Goal: Check status: Check status

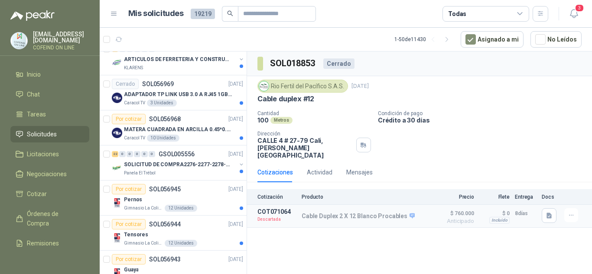
scroll to position [1548, 0]
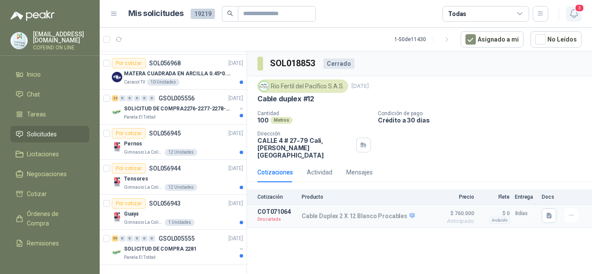
click at [574, 9] on span "3" at bounding box center [579, 8] width 10 height 8
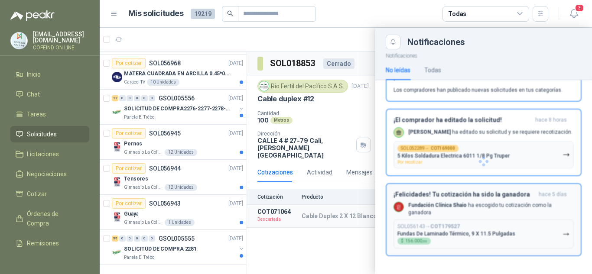
scroll to position [0, 0]
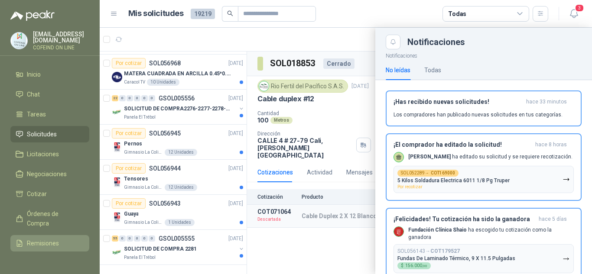
click at [45, 241] on span "Remisiones" at bounding box center [43, 244] width 32 height 10
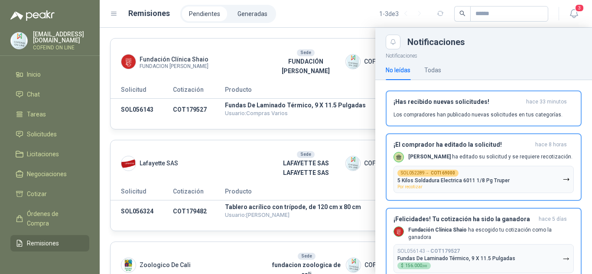
click at [344, 29] on div at bounding box center [346, 151] width 492 height 247
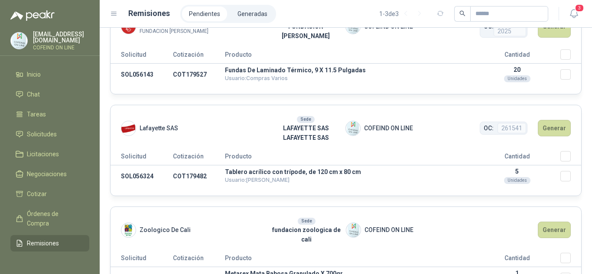
scroll to position [54, 0]
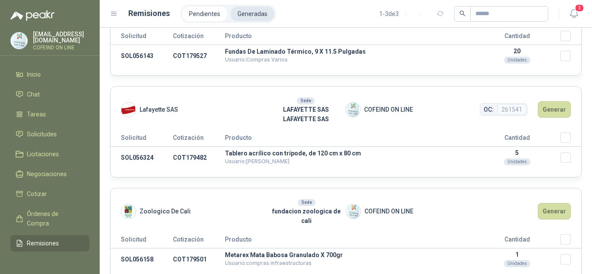
click at [248, 13] on li "Generadas" at bounding box center [252, 13] width 44 height 15
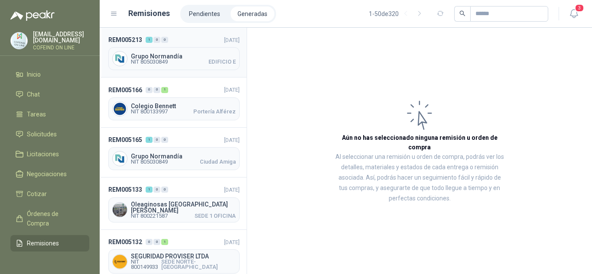
click at [156, 50] on div "Grupo Normandía NIT 805030849 EDIFICIO E" at bounding box center [173, 58] width 131 height 23
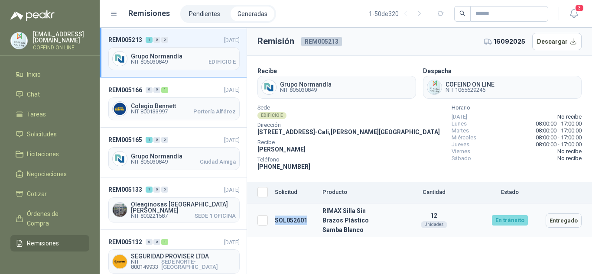
drag, startPoint x: 307, startPoint y: 217, endPoint x: 269, endPoint y: 214, distance: 37.4
click at [269, 214] on tr "SOL052601 RIMAX Silla Sin Brazos Plástico Samba Blanco 12 Unidades En tránsito …" at bounding box center [419, 221] width 345 height 34
copy tr "SOL052601"
click at [37, 135] on span "Solicitudes" at bounding box center [42, 135] width 30 height 10
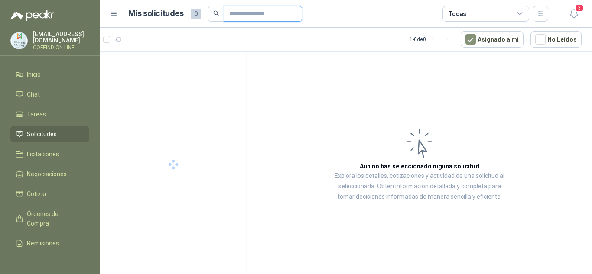
click at [247, 14] on input "text" at bounding box center [259, 13] width 61 height 15
paste input "*********"
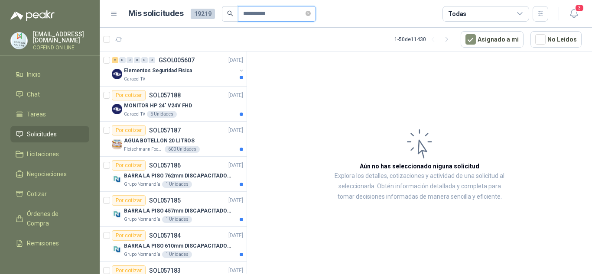
click at [253, 15] on input "*********" at bounding box center [273, 13] width 61 height 15
click at [285, 14] on input "*********" at bounding box center [273, 13] width 61 height 15
type input "*********"
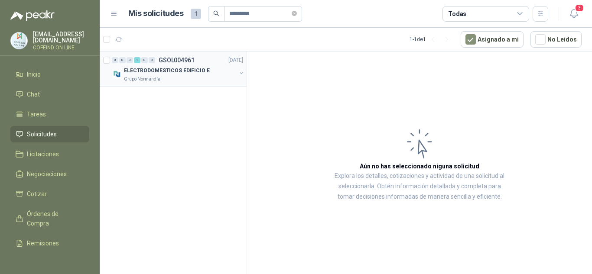
click at [179, 70] on p "ELECTRODOMESTICOS EDIFICIO E" at bounding box center [167, 71] width 86 height 8
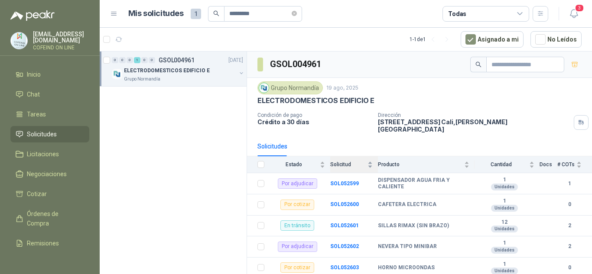
scroll to position [16, 0]
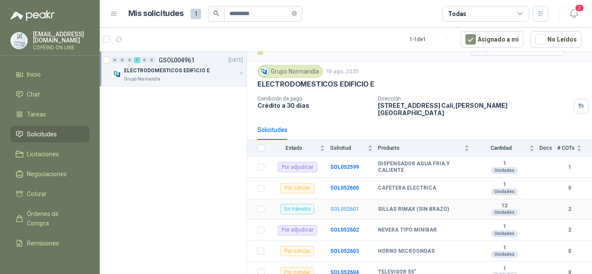
click at [339, 206] on b "SOL052601" at bounding box center [344, 209] width 29 height 6
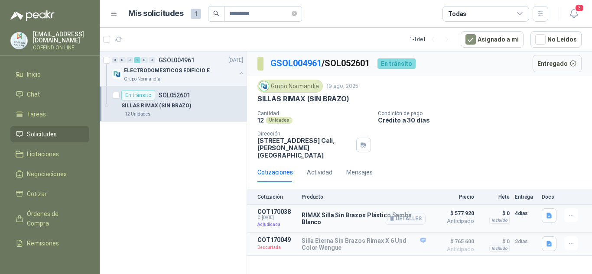
click at [402, 213] on button "Detalles" at bounding box center [405, 219] width 41 height 12
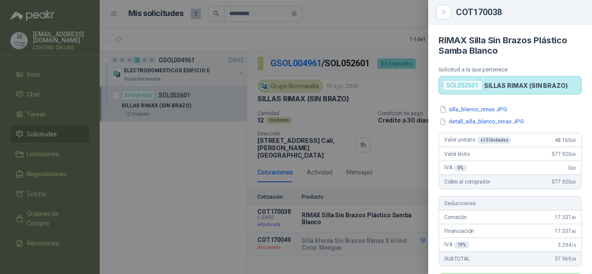
scroll to position [292, 0]
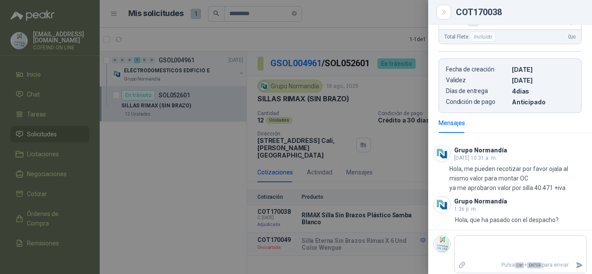
click at [485, 121] on div "Mensajes" at bounding box center [509, 123] width 143 height 20
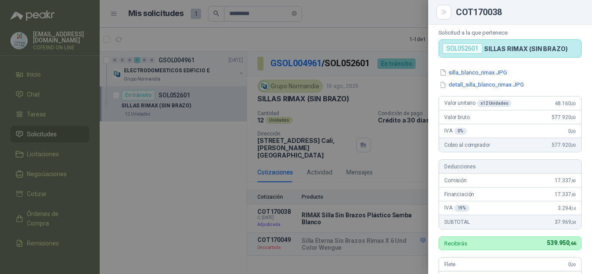
scroll to position [80, 0]
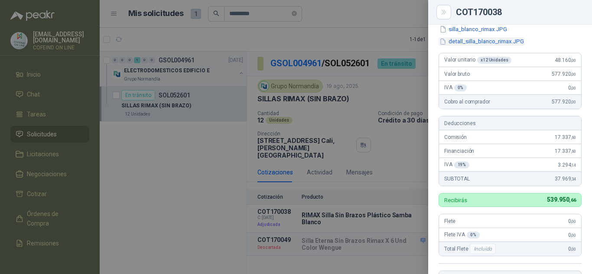
click at [468, 39] on button "detall_silla_blanco_rimax.JPG" at bounding box center [481, 41] width 86 height 9
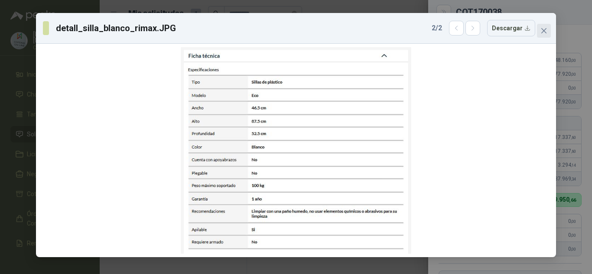
click at [545, 31] on icon "close" at bounding box center [543, 30] width 7 height 7
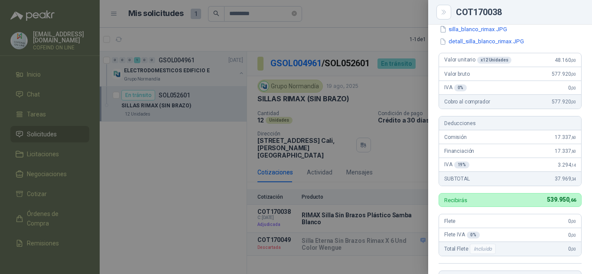
click at [465, 28] on button "silla_blanco_rimax.JPG" at bounding box center [472, 29] width 69 height 9
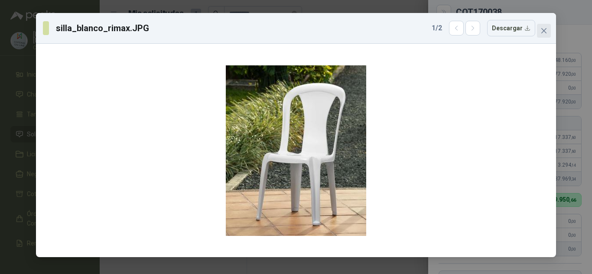
click at [545, 29] on icon "close" at bounding box center [543, 30] width 5 height 5
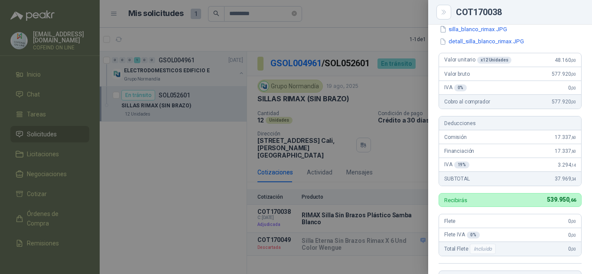
click at [217, 151] on div at bounding box center [296, 137] width 592 height 274
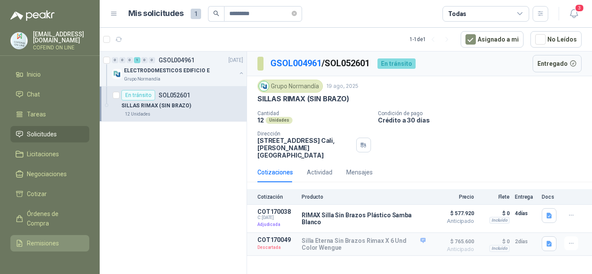
click at [58, 241] on li "Remisiones" at bounding box center [50, 244] width 68 height 10
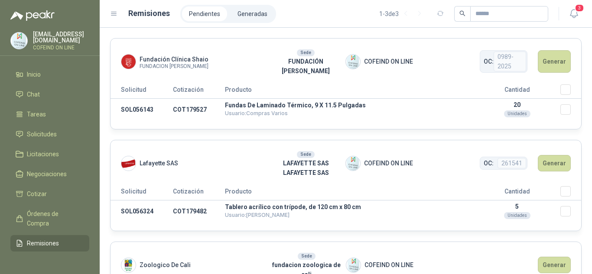
scroll to position [54, 0]
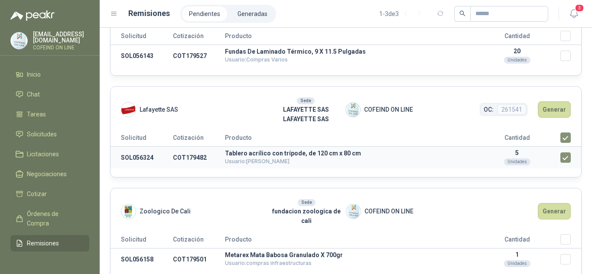
drag, startPoint x: 158, startPoint y: 152, endPoint x: 128, endPoint y: 154, distance: 29.5
click at [120, 150] on td "SOL056324" at bounding box center [141, 158] width 62 height 22
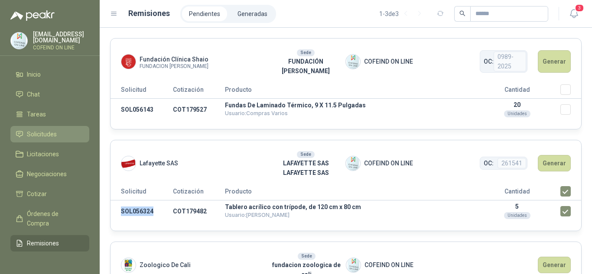
click at [23, 139] on link "Solicitudes" at bounding box center [49, 134] width 79 height 16
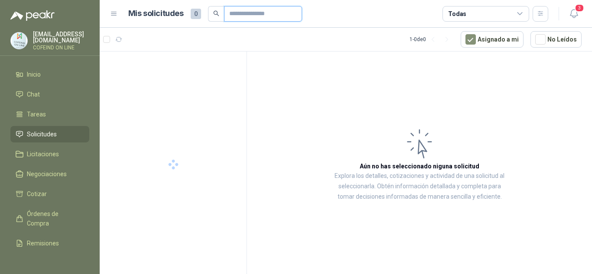
click at [237, 13] on input "text" at bounding box center [259, 13] width 61 height 15
paste input "*********"
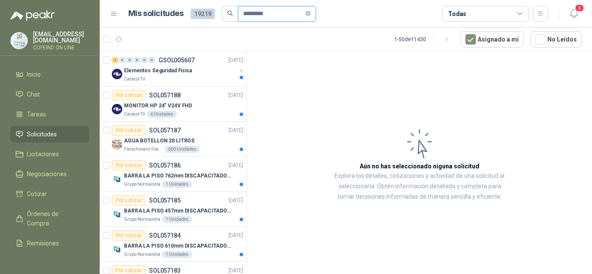
type input "*********"
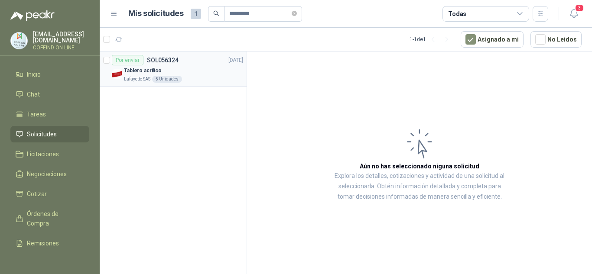
click at [173, 67] on div "Tablero acrílico" at bounding box center [183, 70] width 119 height 10
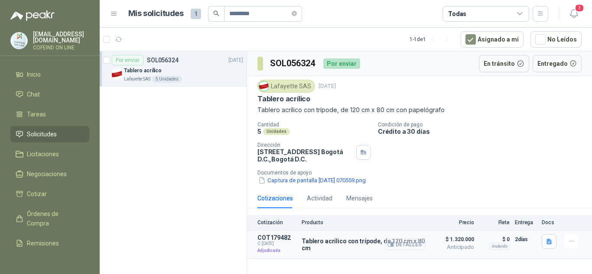
click at [412, 243] on button "Detalles" at bounding box center [405, 245] width 41 height 12
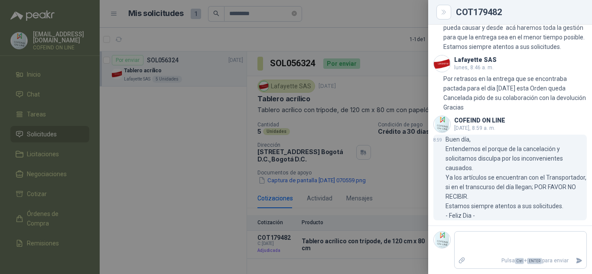
scroll to position [718, 0]
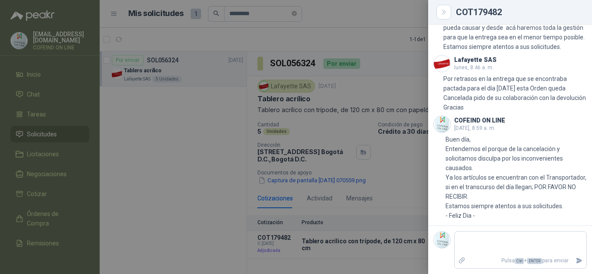
click at [399, 175] on div at bounding box center [296, 137] width 592 height 274
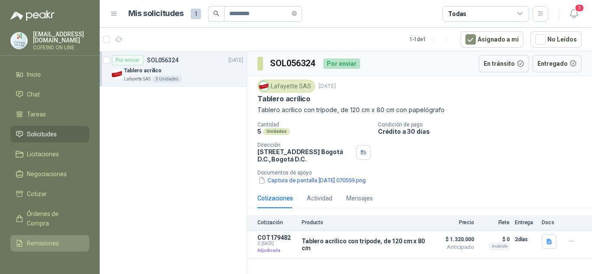
click at [54, 247] on link "Remisiones" at bounding box center [49, 243] width 79 height 16
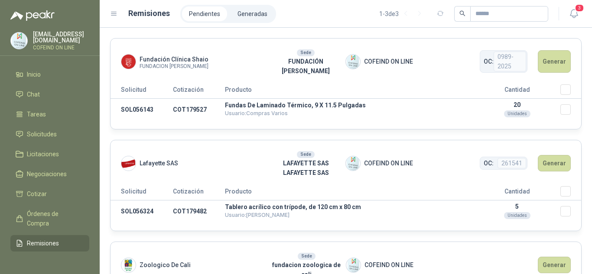
scroll to position [54, 0]
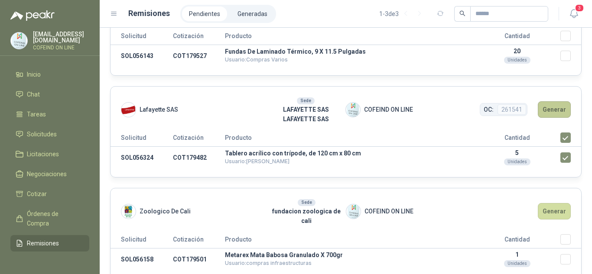
click at [545, 103] on button "Generar" at bounding box center [554, 109] width 33 height 16
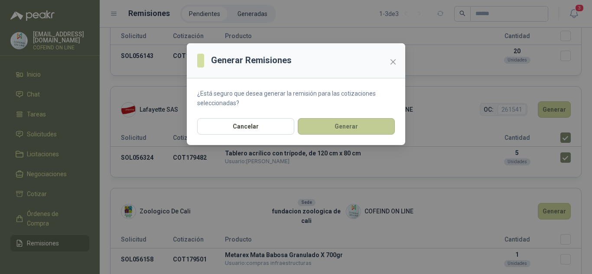
click at [367, 132] on button "Generar" at bounding box center [346, 126] width 97 height 16
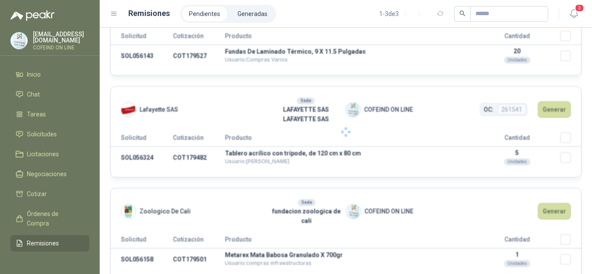
scroll to position [0, 0]
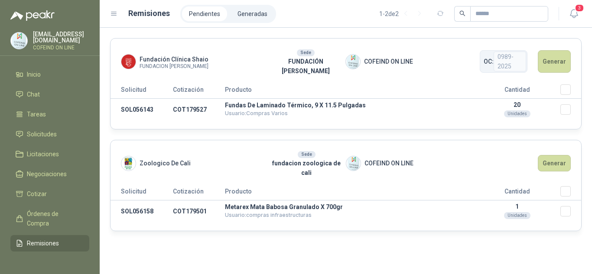
click at [240, 234] on div "Fundación Clínica Shaio FUNDACION ABOOD SHAIO Sede FUNDACIÓN ABOOD SHAIO COFEIN…" at bounding box center [346, 151] width 492 height 247
click at [240, 233] on div "Fundación Clínica Shaio FUNDACION ABOOD SHAIO Sede FUNDACIÓN ABOOD SHAIO COFEIN…" at bounding box center [346, 151] width 492 height 247
click at [242, 9] on li "Generadas" at bounding box center [252, 13] width 44 height 15
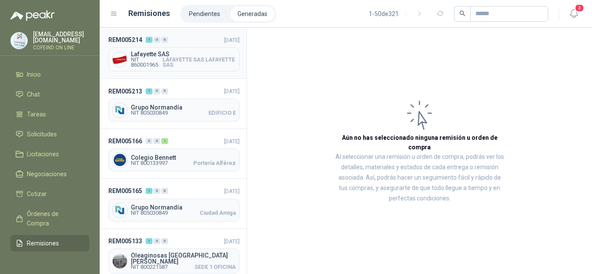
click at [154, 55] on span "Lafayette SAS" at bounding box center [183, 54] width 105 height 6
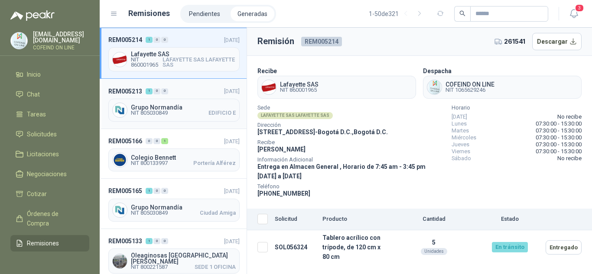
click at [161, 108] on span "Grupo Normandía" at bounding box center [183, 107] width 105 height 6
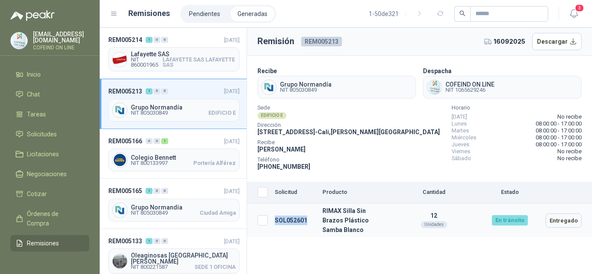
drag, startPoint x: 307, startPoint y: 217, endPoint x: 273, endPoint y: 206, distance: 35.5
click at [273, 206] on td "SOL052601" at bounding box center [295, 221] width 48 height 34
drag, startPoint x: 391, startPoint y: 219, endPoint x: 319, endPoint y: 208, distance: 73.1
click at [319, 208] on td "RIMAX Silla Sin Brazos Plástico Samba Blanco" at bounding box center [354, 221] width 71 height 34
copy td "RIMAX Silla Sin Brazos Plástico Samba Blanco"
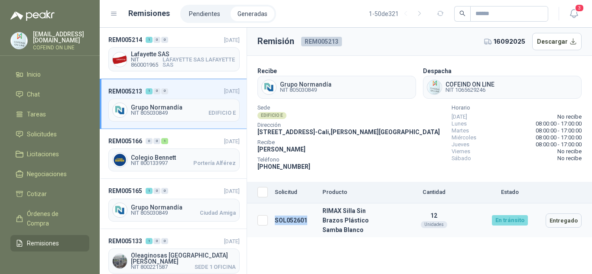
drag, startPoint x: 308, startPoint y: 214, endPoint x: 276, endPoint y: 214, distance: 32.9
click at [276, 214] on td "SOL052601" at bounding box center [295, 221] width 48 height 34
copy td "SOL052601"
click at [177, 57] on span "LAFAYETTE SAS LAFAYETTE SAS" at bounding box center [198, 62] width 73 height 10
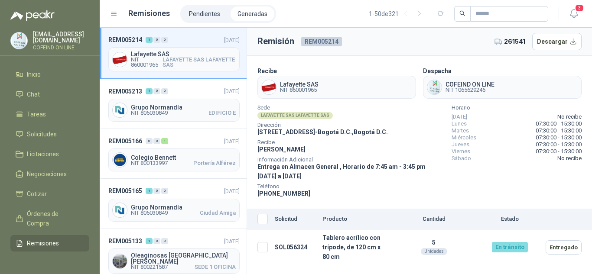
click at [389, 125] on span "Dirección" at bounding box center [350, 125] width 187 height 4
click at [163, 116] on div "Grupo Normandía NIT 805030849 EDIFICIO E" at bounding box center [173, 110] width 131 height 23
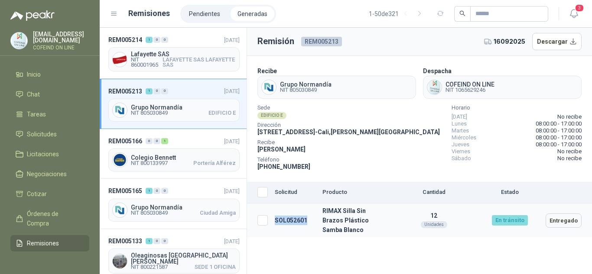
drag, startPoint x: 307, startPoint y: 216, endPoint x: 271, endPoint y: 217, distance: 36.0
click at [271, 217] on tr "SOL052601 RIMAX Silla Sin Brazos Plástico Samba Blanco 12 Unidades En tránsito …" at bounding box center [419, 221] width 345 height 34
copy tr "SOL052601"
click at [38, 136] on span "Solicitudes" at bounding box center [42, 135] width 30 height 10
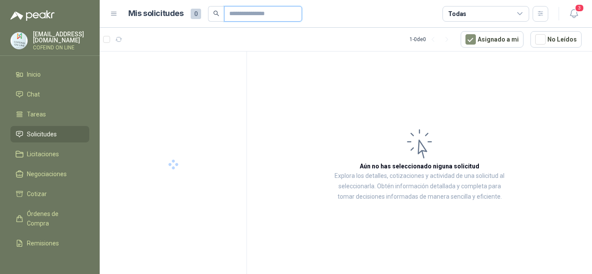
click at [248, 16] on input "text" at bounding box center [259, 13] width 61 height 15
paste input "*********"
click at [239, 12] on span "*********" at bounding box center [263, 14] width 78 height 16
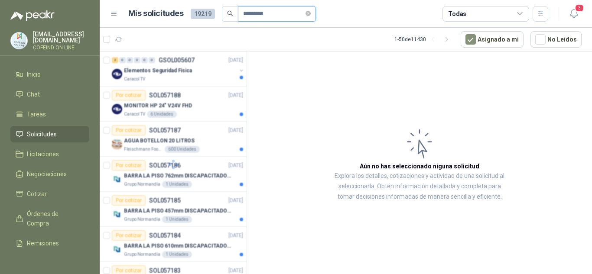
click at [254, 11] on input "********" at bounding box center [273, 13] width 61 height 15
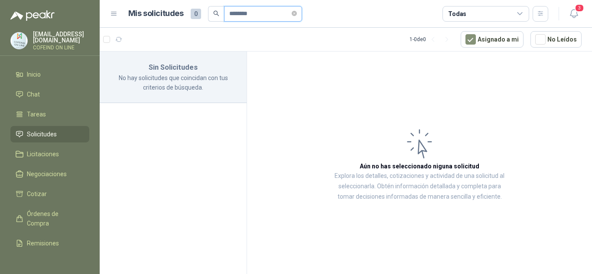
click at [262, 13] on input "********" at bounding box center [259, 13] width 61 height 15
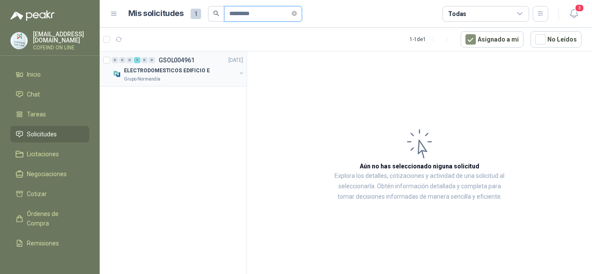
type input "*********"
click at [211, 77] on div "Grupo Normandía" at bounding box center [180, 79] width 112 height 7
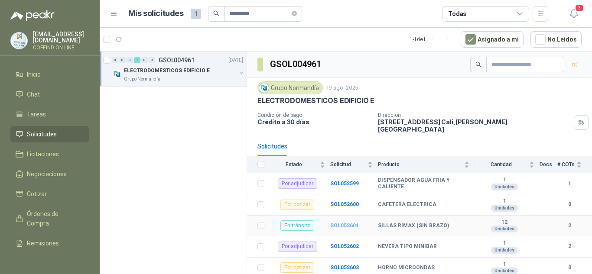
click at [339, 223] on b "SOL052601" at bounding box center [344, 226] width 29 height 6
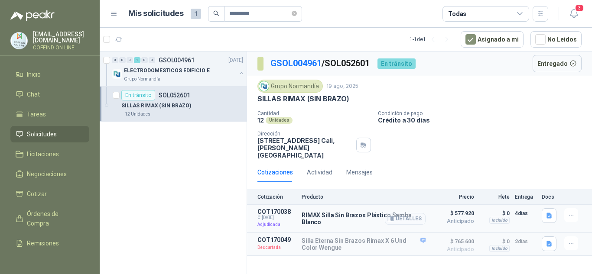
click at [413, 215] on button "Detalles" at bounding box center [405, 219] width 41 height 12
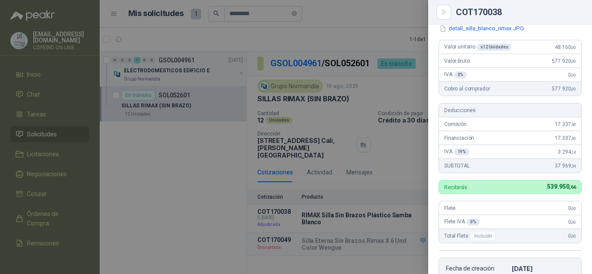
scroll to position [6, 0]
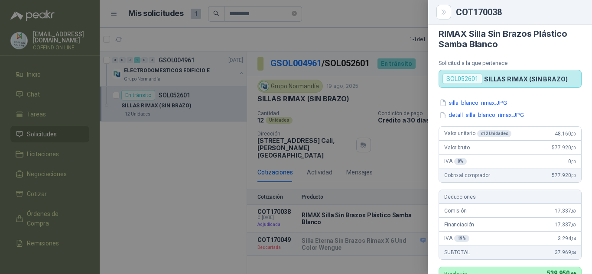
click at [206, 178] on div at bounding box center [296, 137] width 592 height 274
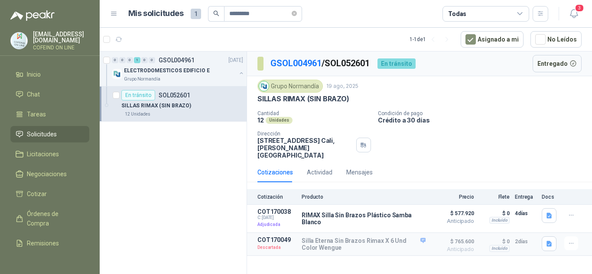
click at [183, 181] on div "0 0 0 1 0 0 GSOL004961 [DATE] ELECTRODOMESTICOS EDIFICIO E Grupo [PERSON_NAME] …" at bounding box center [173, 165] width 147 height 226
click at [28, 240] on span "Remisiones" at bounding box center [43, 244] width 32 height 10
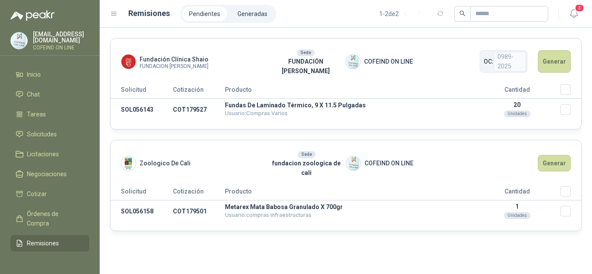
click at [285, 227] on div "Fundación Clínica Shaio FUNDACION ABOOD SHAIO Sede FUNDACIÓN ABOOD SHAIO COFEIN…" at bounding box center [346, 151] width 492 height 247
drag, startPoint x: 154, startPoint y: 198, endPoint x: 121, endPoint y: 192, distance: 33.9
click at [121, 201] on td "SOL056158" at bounding box center [141, 212] width 62 height 22
copy td "SOL056158"
click at [551, 155] on button "Generar" at bounding box center [554, 163] width 33 height 16
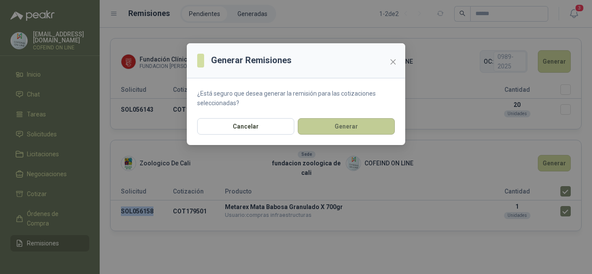
click at [349, 126] on button "Generar" at bounding box center [346, 126] width 97 height 16
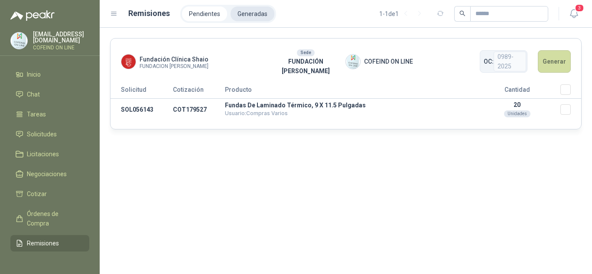
click at [245, 14] on li "Generadas" at bounding box center [252, 13] width 44 height 15
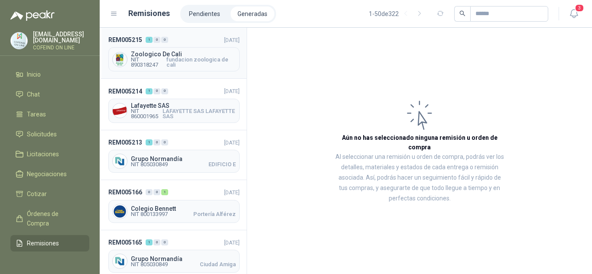
click at [183, 62] on span "fundacion zoologica de cali" at bounding box center [200, 62] width 69 height 10
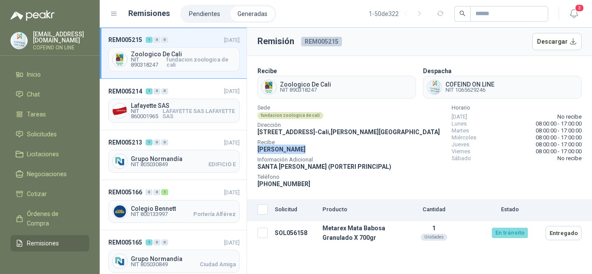
drag, startPoint x: 302, startPoint y: 147, endPoint x: 255, endPoint y: 155, distance: 47.8
click at [255, 155] on section "Recibe Zoologico De Cali NIT 890318247 Despacha COFEIND ON LINE NIT 1065629246 …" at bounding box center [419, 127] width 345 height 143
copy span "[PERSON_NAME]"
drag, startPoint x: 311, startPoint y: 185, endPoint x: 276, endPoint y: 190, distance: 35.1
click at [276, 190] on section "Recibe Zoologico De Cali NIT 890318247 Despacha COFEIND ON LINE NIT 1065629246 …" at bounding box center [419, 127] width 345 height 143
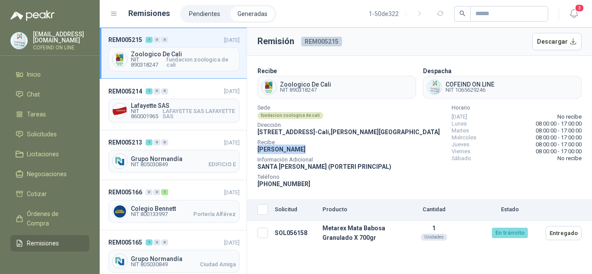
copy span "3177571792"
click at [37, 239] on span "Remisiones" at bounding box center [43, 244] width 32 height 10
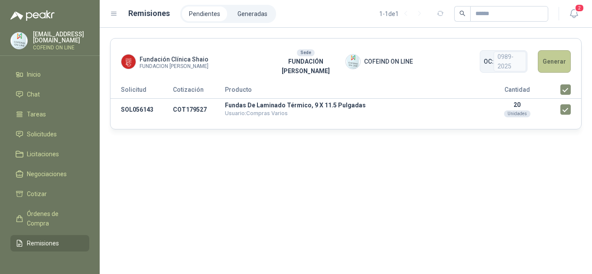
click at [550, 56] on button "Generar" at bounding box center [554, 61] width 33 height 23
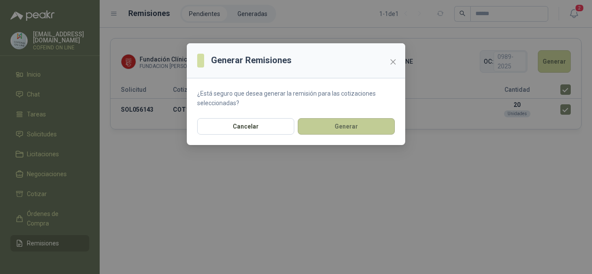
click at [349, 129] on button "Generar" at bounding box center [346, 126] width 97 height 16
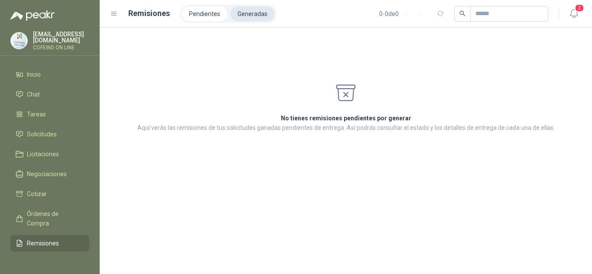
click at [255, 16] on li "Generadas" at bounding box center [252, 13] width 44 height 15
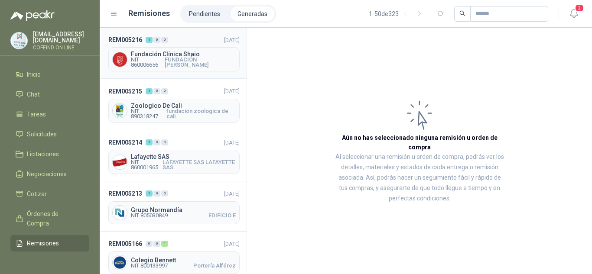
click at [168, 59] on span "FUNDACIÓN [PERSON_NAME]" at bounding box center [200, 62] width 71 height 10
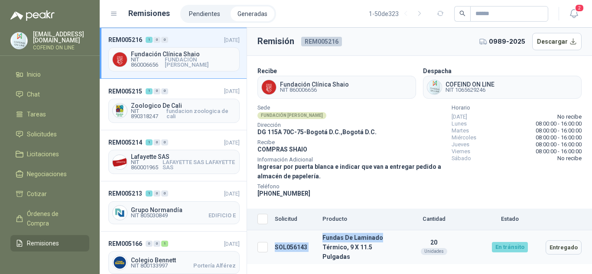
drag, startPoint x: 271, startPoint y: 247, endPoint x: 384, endPoint y: 242, distance: 113.2
click at [384, 242] on tr "SOL056143 Fundas De Laminado Térmico, 9 X 11.5 Pulgadas 20 Unidades En tránsito…" at bounding box center [419, 247] width 345 height 34
copy tr "SOL056143 Fundas De Laminado"
click at [43, 240] on span "Remisiones" at bounding box center [43, 244] width 32 height 10
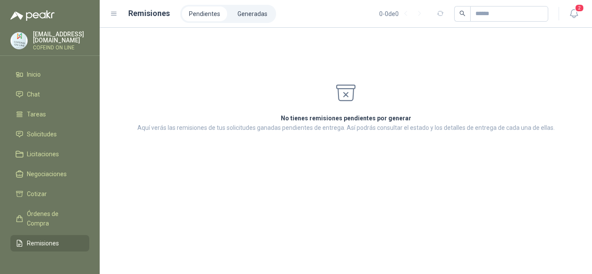
click at [204, 11] on li "Pendientes" at bounding box center [204, 13] width 45 height 15
click at [247, 7] on li "Generadas" at bounding box center [252, 13] width 44 height 15
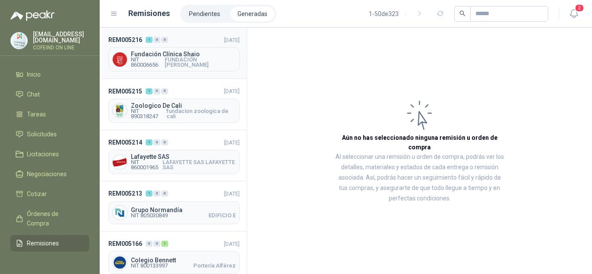
click at [183, 58] on span "FUNDACIÓN [PERSON_NAME]" at bounding box center [200, 62] width 71 height 10
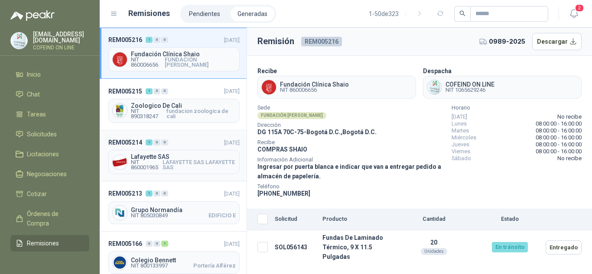
click at [152, 158] on span "Lafayette SAS" at bounding box center [183, 157] width 105 height 6
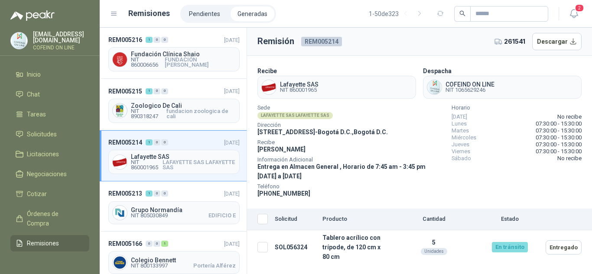
scroll to position [43, 0]
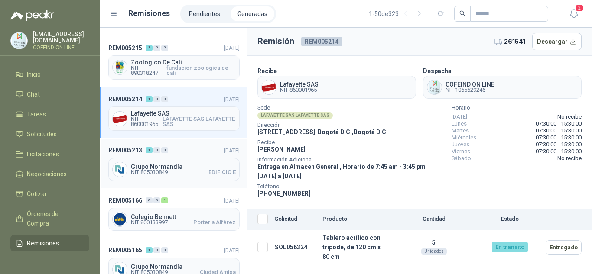
click at [157, 162] on div "Grupo Normandía NIT 805030849 EDIFICIO E" at bounding box center [173, 169] width 131 height 23
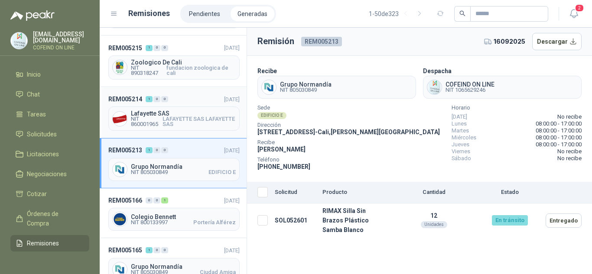
scroll to position [87, 0]
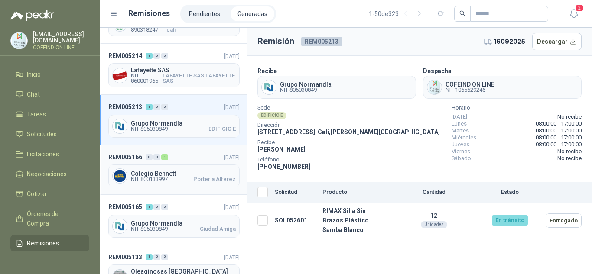
click at [173, 169] on div "Colegio [PERSON_NAME] NIT 800133997 Portería Alférez" at bounding box center [173, 176] width 131 height 23
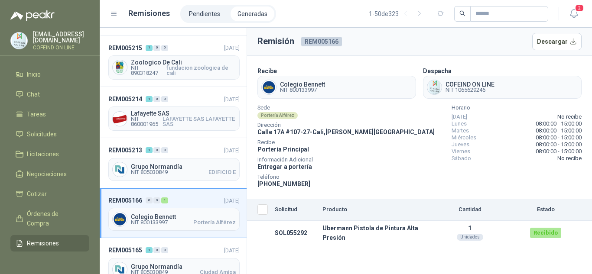
scroll to position [87, 0]
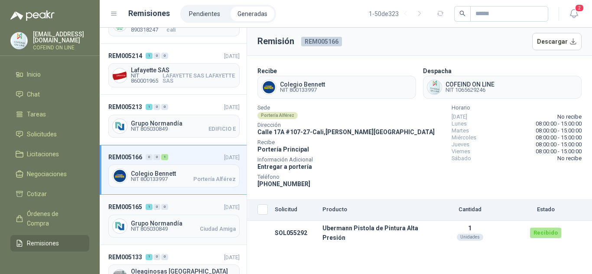
click at [167, 224] on span "Grupo Normandía" at bounding box center [183, 224] width 105 height 6
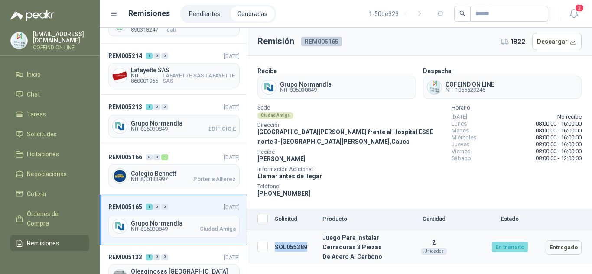
drag, startPoint x: 299, startPoint y: 252, endPoint x: 276, endPoint y: 246, distance: 23.6
click at [276, 246] on td "SOL055389" at bounding box center [295, 247] width 48 height 34
copy td "SOL055389"
click at [558, 249] on button "Entregado" at bounding box center [563, 247] width 36 height 14
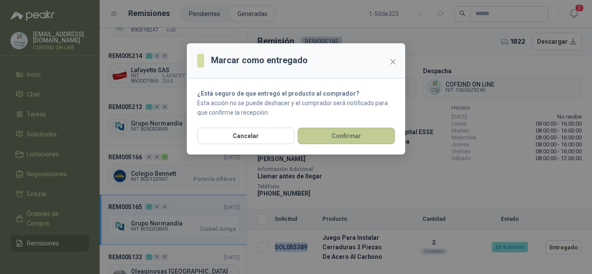
drag, startPoint x: 558, startPoint y: 249, endPoint x: 347, endPoint y: 134, distance: 240.4
click at [347, 134] on button "Confirmar" at bounding box center [346, 136] width 97 height 16
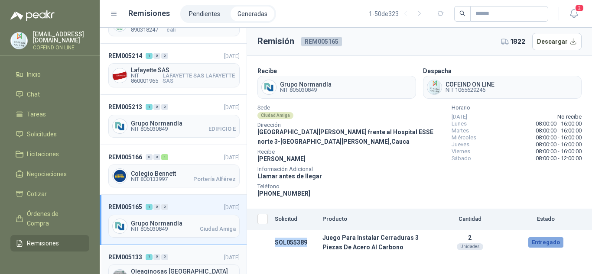
scroll to position [130, 0]
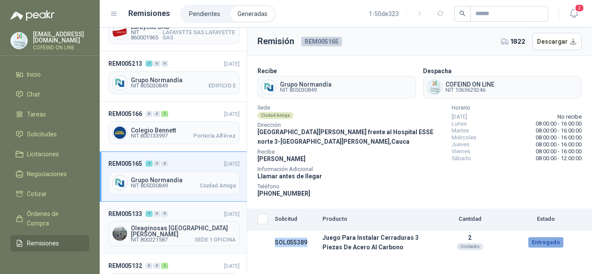
click at [143, 228] on span "Oleaginosas [GEOGRAPHIC_DATA][PERSON_NAME]" at bounding box center [183, 231] width 105 height 12
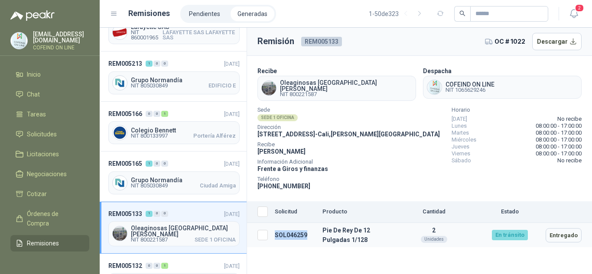
drag, startPoint x: 311, startPoint y: 233, endPoint x: 274, endPoint y: 231, distance: 36.9
click at [274, 231] on td "SOL046259" at bounding box center [295, 235] width 48 height 25
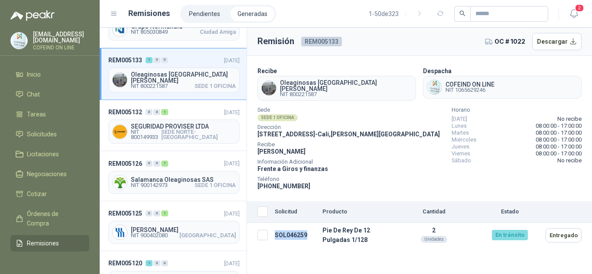
scroll to position [271, 0]
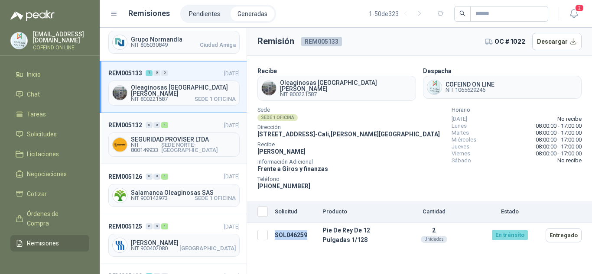
click at [168, 136] on div "SEGURIDAD PROVISER LTDA NIT 800149933 SEDE NORTE-[GEOGRAPHIC_DATA]" at bounding box center [173, 145] width 131 height 24
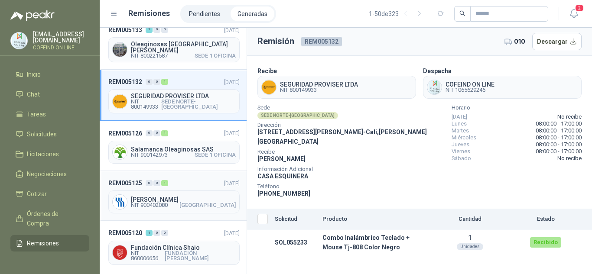
scroll to position [357, 0]
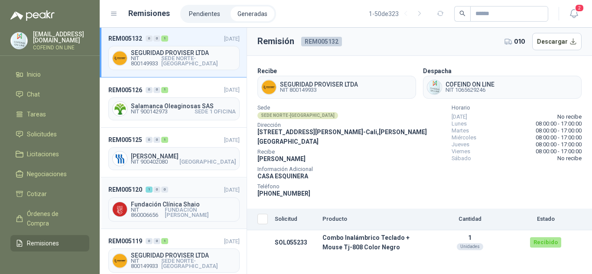
click at [174, 215] on div "Fundación Clínica Shaio NIT 860006656 FUNDACIÓN [PERSON_NAME]" at bounding box center [173, 210] width 131 height 24
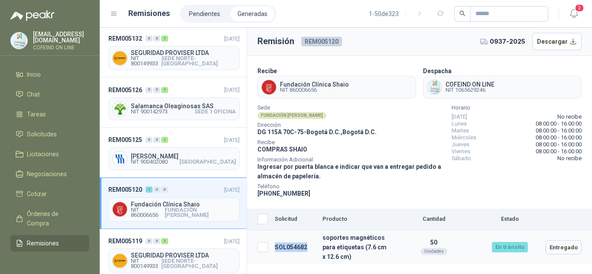
drag, startPoint x: 300, startPoint y: 247, endPoint x: 276, endPoint y: 246, distance: 24.3
click at [276, 246] on td "SOL054682" at bounding box center [295, 247] width 48 height 34
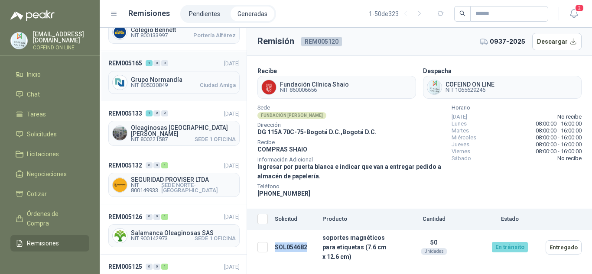
scroll to position [235, 0]
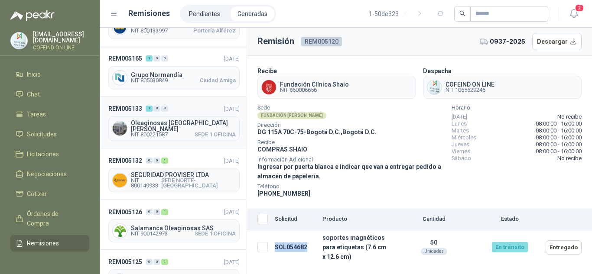
click at [159, 132] on span "NIT 800221587" at bounding box center [149, 134] width 37 height 5
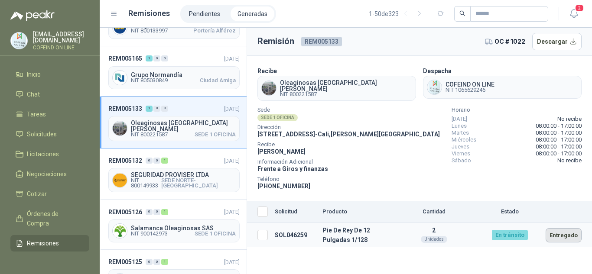
click at [571, 236] on button "Entregado" at bounding box center [563, 235] width 36 height 14
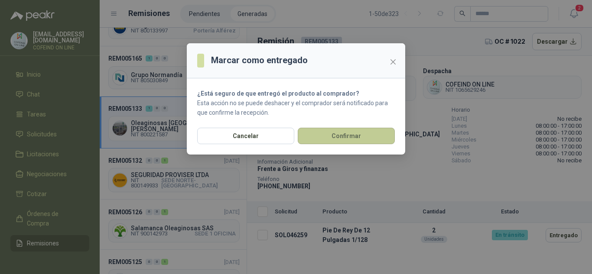
click at [361, 133] on button "Confirmar" at bounding box center [346, 136] width 97 height 16
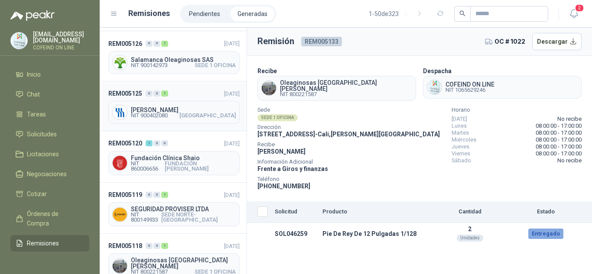
scroll to position [408, 0]
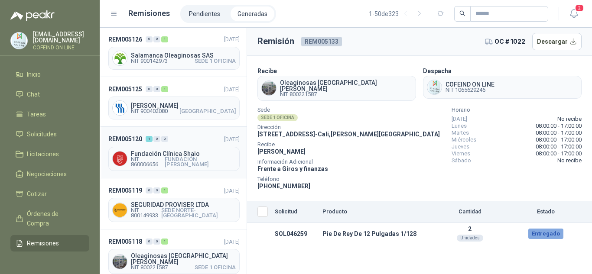
click at [164, 157] on span "NIT 860006656" at bounding box center [148, 162] width 34 height 10
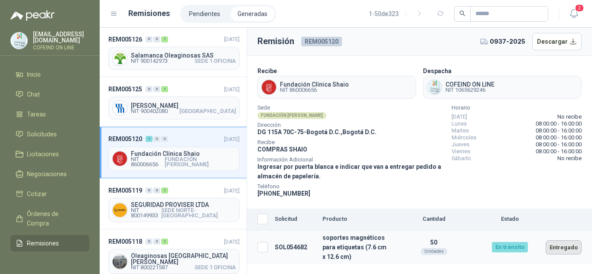
click at [564, 251] on button "Entregado" at bounding box center [563, 247] width 36 height 14
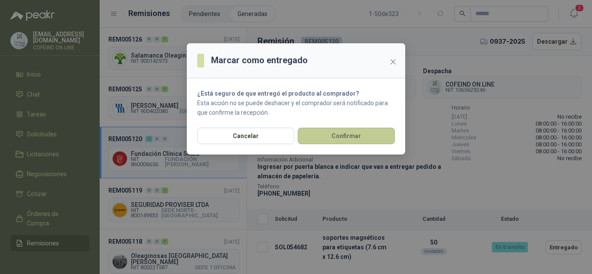
click at [359, 136] on button "Confirmar" at bounding box center [346, 136] width 97 height 16
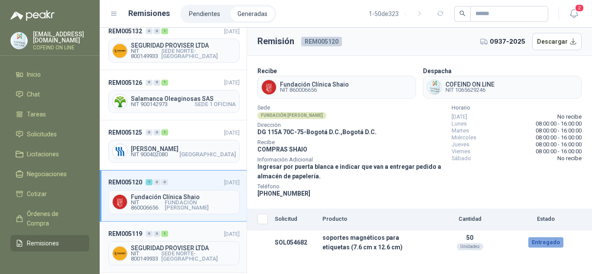
scroll to position [408, 0]
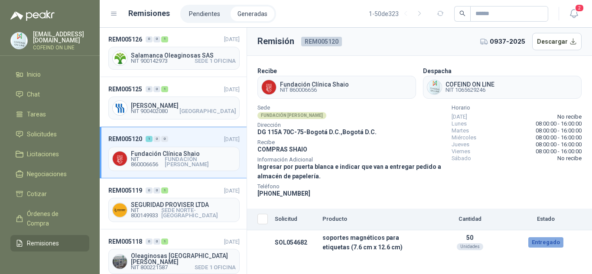
click at [165, 151] on span "Fundación Clínica Shaio" at bounding box center [183, 154] width 105 height 6
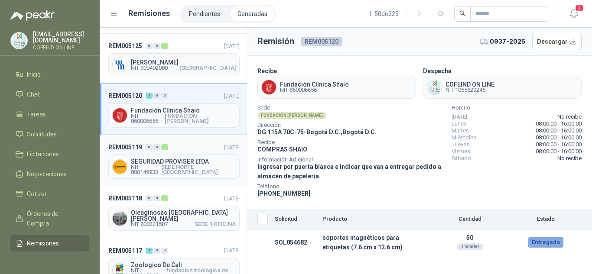
scroll to position [495, 0]
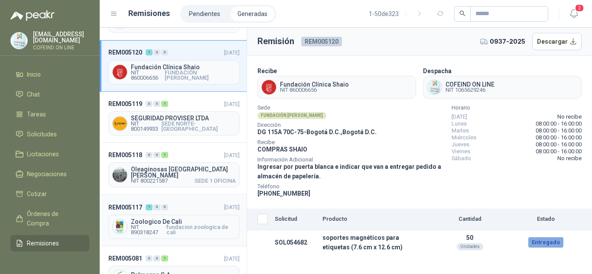
click at [155, 225] on span "NIT 890318247" at bounding box center [149, 230] width 36 height 10
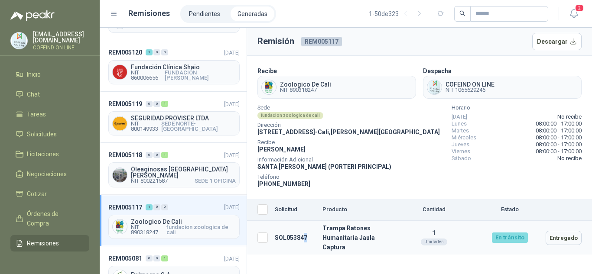
drag, startPoint x: 309, startPoint y: 240, endPoint x: 305, endPoint y: 239, distance: 4.4
click at [305, 239] on td "SOL053847" at bounding box center [295, 238] width 48 height 34
click at [311, 241] on td "SOL053847" at bounding box center [295, 238] width 48 height 34
drag, startPoint x: 311, startPoint y: 241, endPoint x: 281, endPoint y: 240, distance: 30.4
click at [281, 240] on td "SOL053847" at bounding box center [295, 238] width 48 height 34
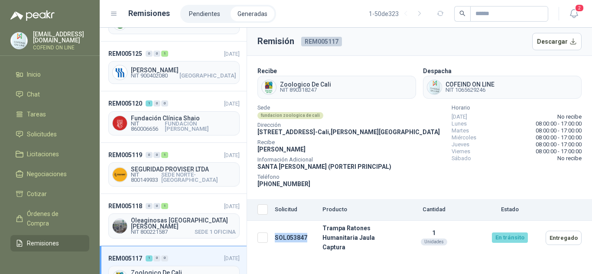
scroll to position [439, 0]
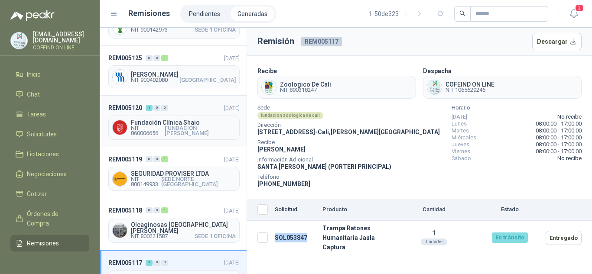
click at [189, 120] on span "Fundación Clínica Shaio" at bounding box center [183, 123] width 105 height 6
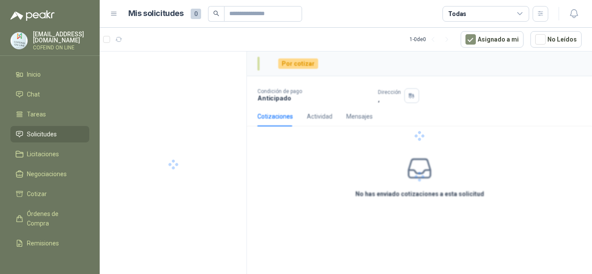
click at [274, 126] on div at bounding box center [419, 136] width 345 height 169
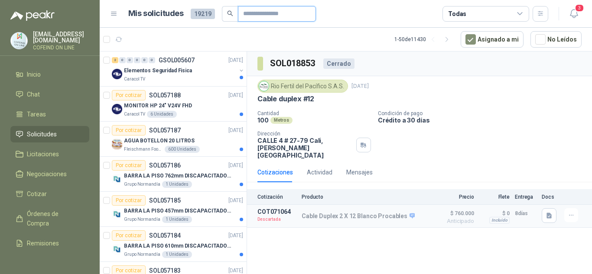
click at [266, 17] on input "text" at bounding box center [273, 13] width 61 height 15
paste input "*********"
type input "*********"
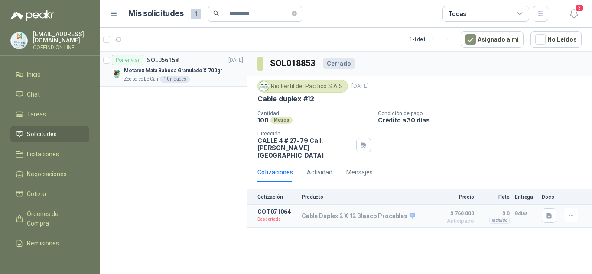
click at [186, 76] on div "Zoologico De Cali 1 Unidades" at bounding box center [183, 79] width 119 height 7
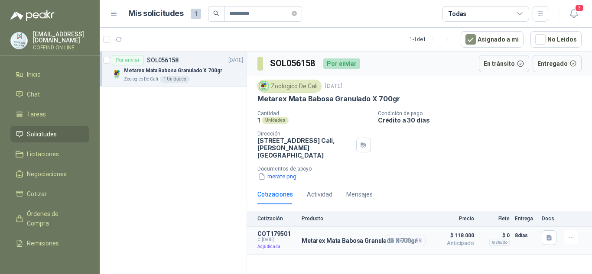
click at [413, 236] on button "Detalles" at bounding box center [405, 241] width 41 height 12
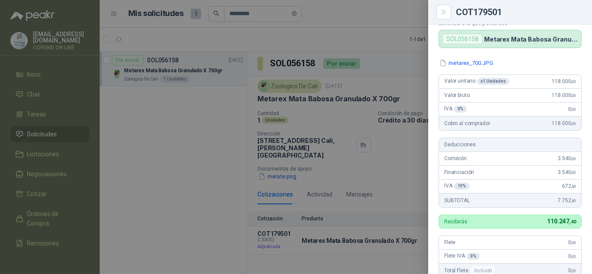
scroll to position [3, 0]
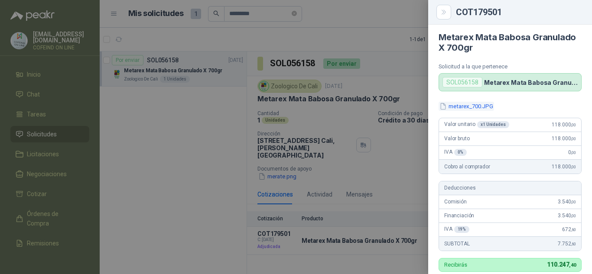
click at [464, 105] on button "metarex_700.JPG" at bounding box center [465, 106] width 55 height 9
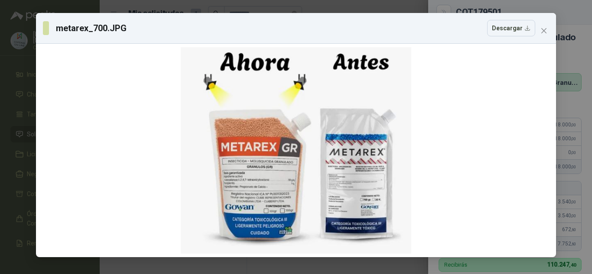
click at [542, 28] on icon "close" at bounding box center [543, 30] width 7 height 7
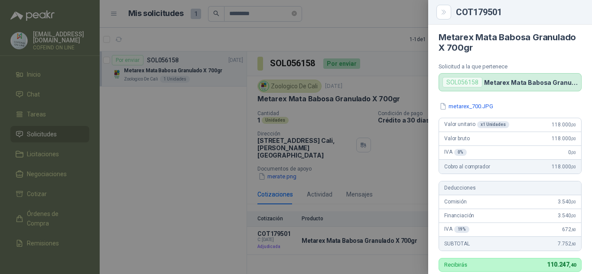
click at [337, 122] on div at bounding box center [296, 137] width 592 height 274
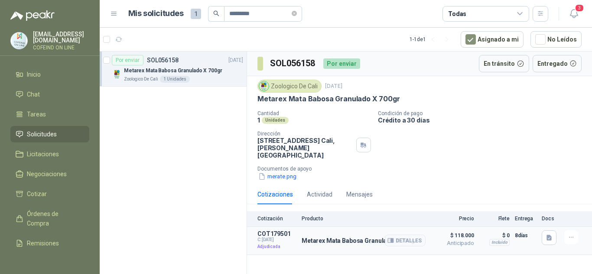
drag, startPoint x: 297, startPoint y: 232, endPoint x: 367, endPoint y: 245, distance: 71.4
click at [383, 239] on article "COT179501 C: [DATE] Adjudicada Metarex Mata Babosa Granulado X 700gr Detalles $…" at bounding box center [419, 241] width 345 height 28
click at [284, 172] on button "merate.png" at bounding box center [277, 176] width 40 height 9
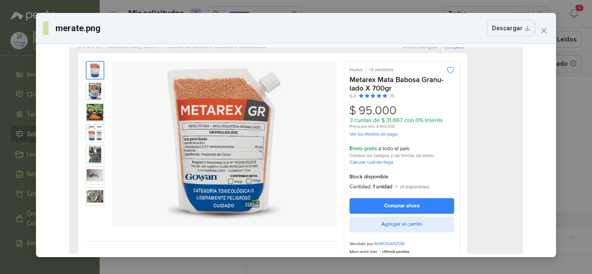
click at [545, 31] on icon "close" at bounding box center [543, 30] width 7 height 7
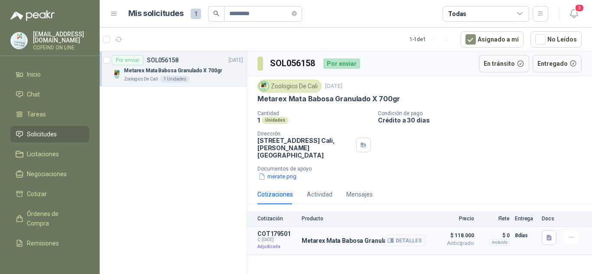
click at [317, 247] on article "COT179501 C: 17/09/2025 Adjudicada Metarex Mata Babosa Granulado X 700gr Detall…" at bounding box center [419, 241] width 345 height 28
click at [344, 268] on div "SOL056158 Por enviar En tránsito Entregado Zoologico De Cali 16 sept, 2025 Meta…" at bounding box center [419, 165] width 345 height 226
drag, startPoint x: 298, startPoint y: 233, endPoint x: 416, endPoint y: 253, distance: 119.7
click at [416, 253] on div "SOL056158 Por enviar En tránsito Entregado Zoologico De Cali 16 sept, 2025 Meta…" at bounding box center [419, 165] width 345 height 226
copy article "Adjudicada Metarex Mata Babosa Granulado X 700gr"
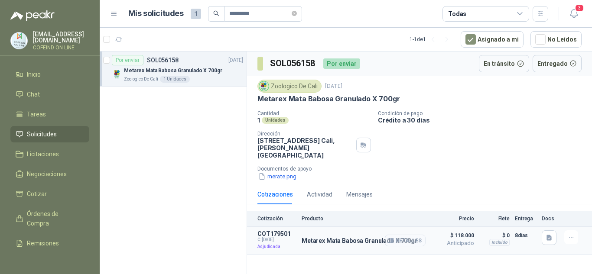
click at [415, 235] on button "Detalles" at bounding box center [405, 241] width 41 height 12
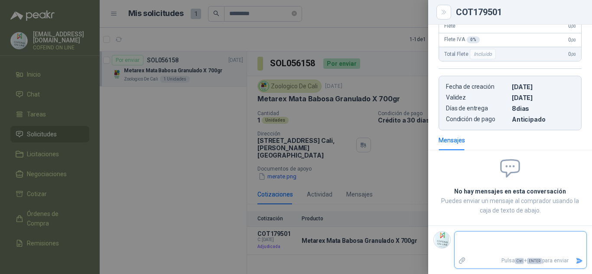
click at [474, 240] on textarea at bounding box center [520, 244] width 132 height 20
click at [320, 118] on div at bounding box center [296, 137] width 592 height 274
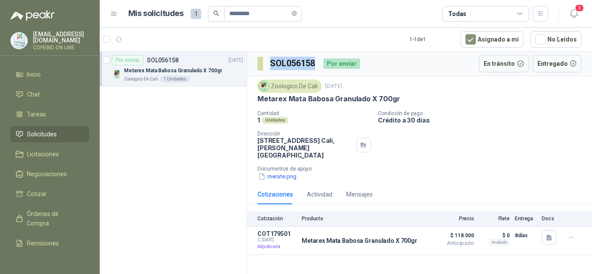
drag, startPoint x: 305, startPoint y: 63, endPoint x: 270, endPoint y: 62, distance: 35.1
click at [270, 62] on div "SOL056158 Por enviar" at bounding box center [308, 64] width 103 height 14
copy h3 "SOL056158"
click at [415, 236] on button "Detalles" at bounding box center [405, 241] width 41 height 12
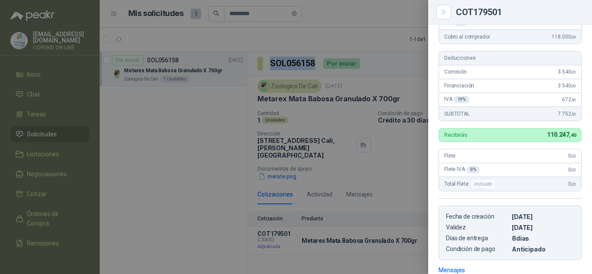
scroll to position [90, 0]
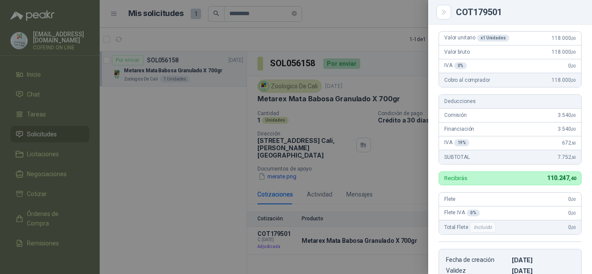
click at [367, 151] on div at bounding box center [296, 137] width 592 height 274
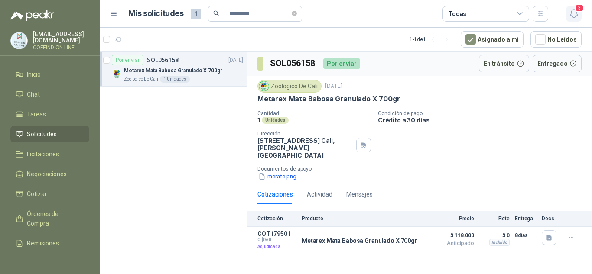
click at [577, 10] on span "3" at bounding box center [579, 8] width 10 height 8
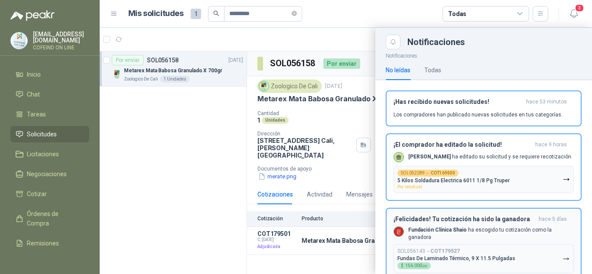
scroll to position [29, 0]
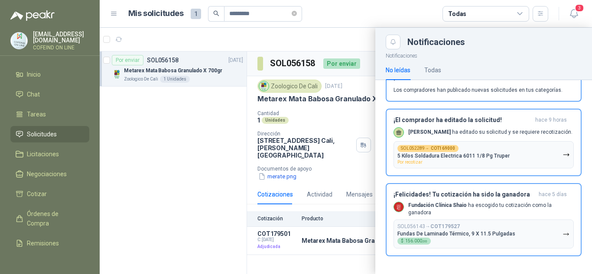
click at [461, 227] on div "SOL056143 → COT179527 Fundas De Laminado Térmico, 9 X 11.5 Pulgadas $ 156.000 ,…" at bounding box center [456, 234] width 118 height 21
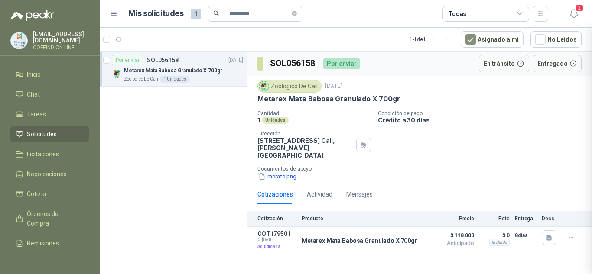
scroll to position [0, 0]
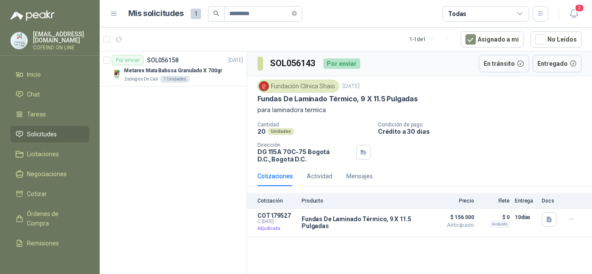
click at [199, 201] on div "Por enviar SOL056158 16/09/25 Metarex Mata Babosa Granulado X 700gr Zoologico D…" at bounding box center [173, 165] width 147 height 226
click at [399, 224] on button "Detalles" at bounding box center [405, 223] width 41 height 12
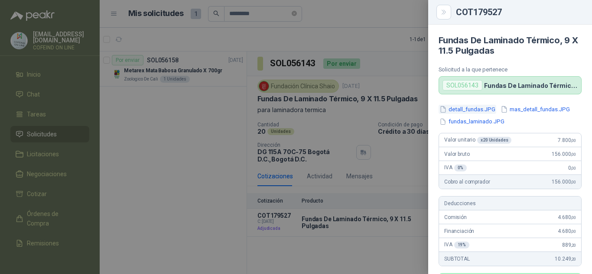
click at [474, 112] on button "detall_fundas.JPG" at bounding box center [467, 109] width 58 height 9
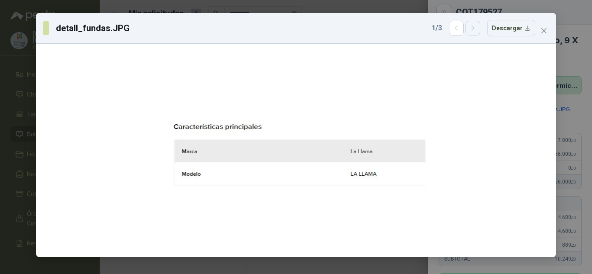
click at [477, 30] on icon "button" at bounding box center [472, 28] width 7 height 7
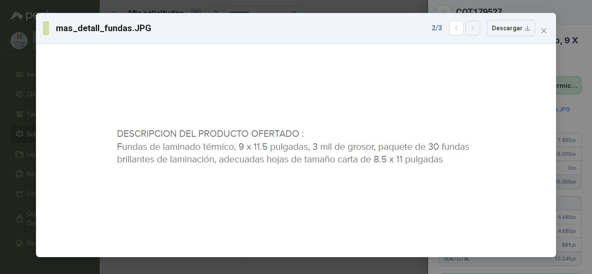
click at [477, 30] on icon "button" at bounding box center [472, 28] width 7 height 7
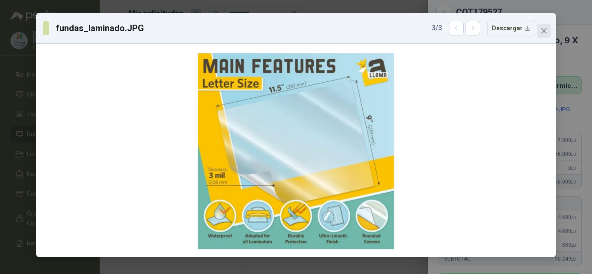
click at [542, 30] on icon "close" at bounding box center [543, 30] width 7 height 7
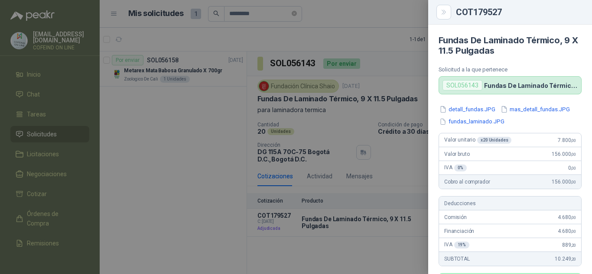
click at [342, 234] on div at bounding box center [296, 137] width 592 height 274
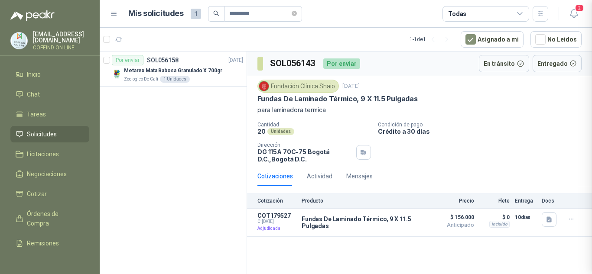
scroll to position [276, 0]
drag, startPoint x: 331, startPoint y: 227, endPoint x: 302, endPoint y: 219, distance: 31.0
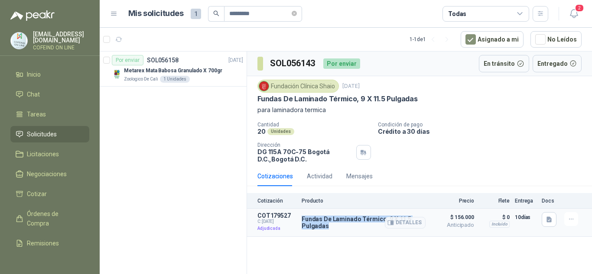
drag, startPoint x: 333, startPoint y: 227, endPoint x: 299, endPoint y: 217, distance: 35.4
click at [299, 217] on article "COT179527 C: 17/09/2025 Adjudicada Fundas De Laminado Térmico, 9 X 11.5 Pulgada…" at bounding box center [419, 223] width 345 height 28
copy p "Fundas De Laminado Térmico, 9 X 11.5 Pulgadas"
click at [412, 224] on button "Detalles" at bounding box center [405, 223] width 41 height 12
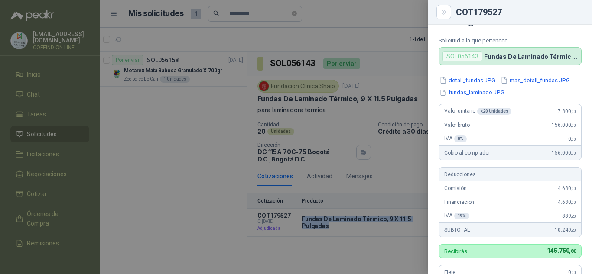
scroll to position [0, 0]
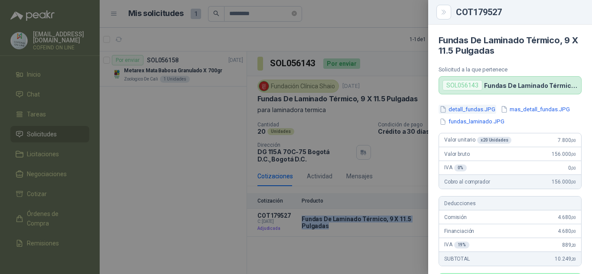
click at [468, 109] on button "detall_fundas.JPG" at bounding box center [467, 109] width 58 height 9
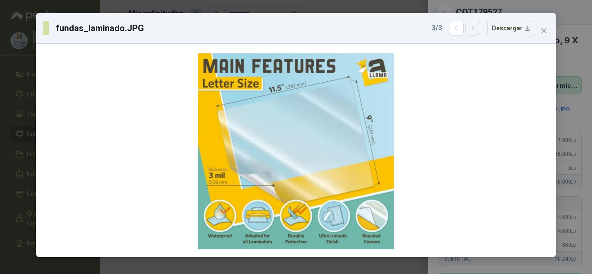
click at [477, 34] on button "button" at bounding box center [472, 28] width 15 height 15
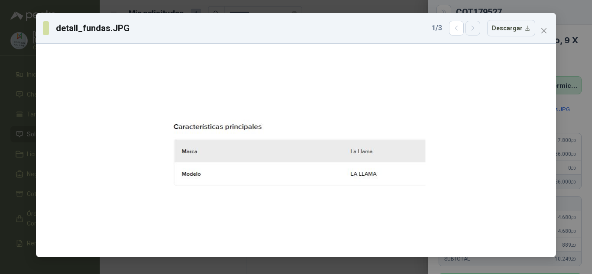
click at [477, 34] on button "button" at bounding box center [472, 28] width 15 height 15
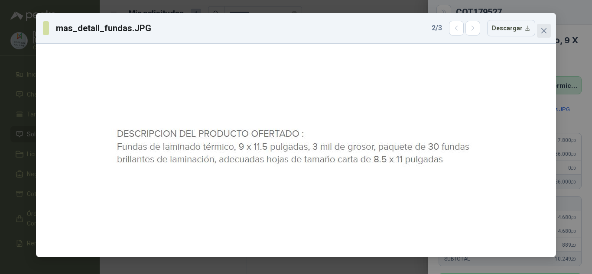
click at [548, 30] on span "Close" at bounding box center [544, 30] width 14 height 7
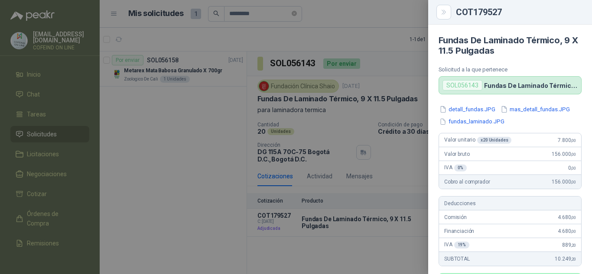
click at [416, 174] on div at bounding box center [296, 137] width 592 height 274
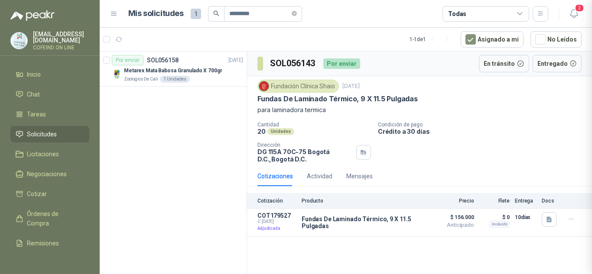
scroll to position [276, 0]
click at [416, 221] on button "Detalles" at bounding box center [405, 223] width 41 height 12
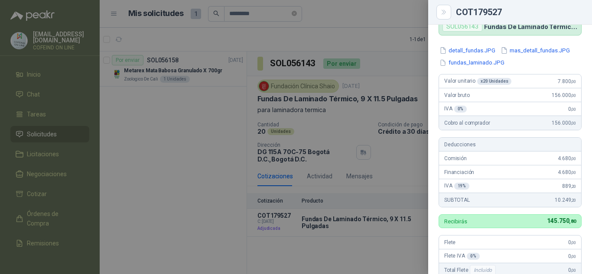
scroll to position [0, 0]
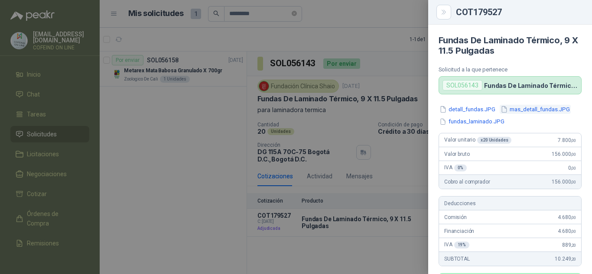
click at [532, 114] on button "mas_detall_fundas.JPG" at bounding box center [535, 109] width 71 height 9
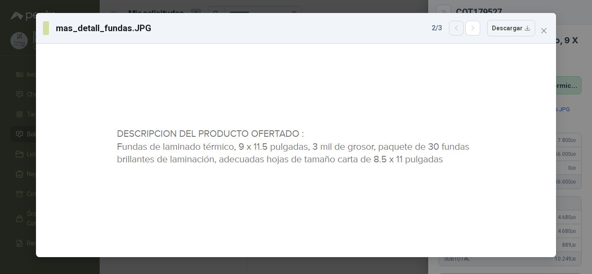
click at [455, 32] on button "button" at bounding box center [456, 28] width 15 height 15
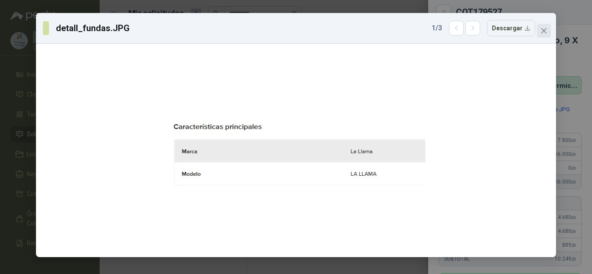
click at [545, 35] on button "Close" at bounding box center [544, 31] width 14 height 14
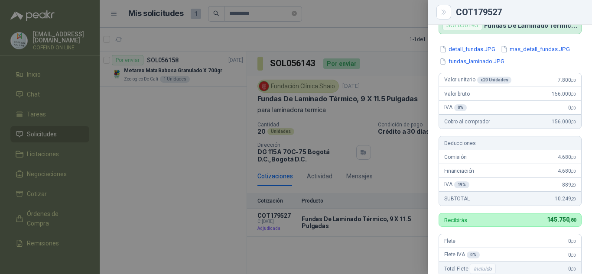
scroll to position [72, 0]
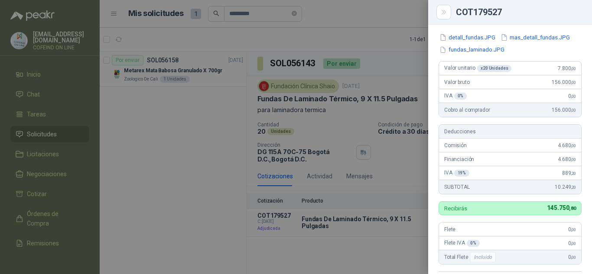
click at [323, 120] on div at bounding box center [296, 137] width 592 height 274
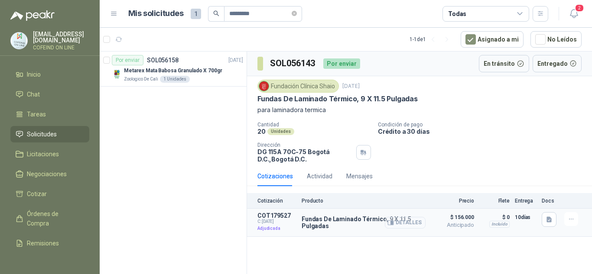
click at [402, 222] on button "Detalles" at bounding box center [405, 223] width 41 height 12
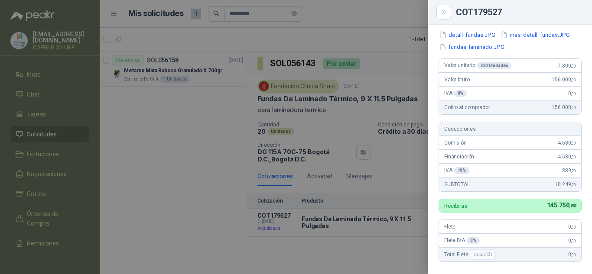
scroll to position [66, 0]
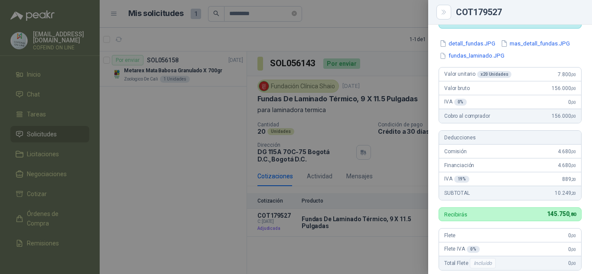
click at [184, 121] on div at bounding box center [296, 137] width 592 height 274
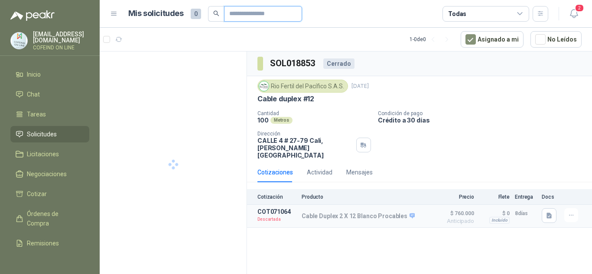
click at [248, 12] on input "text" at bounding box center [259, 13] width 61 height 15
paste input "*********"
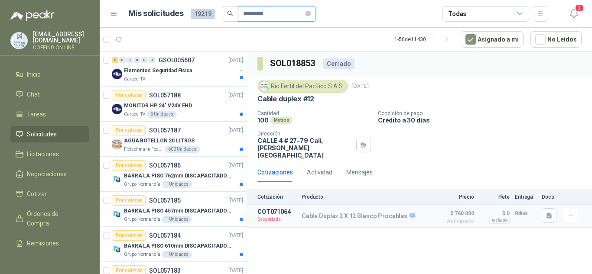
type input "*********"
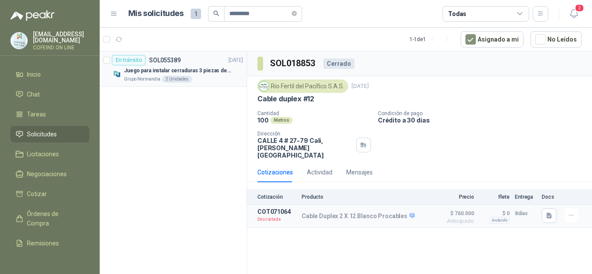
click at [191, 68] on p "Juego para instalar cerraduras 3 piezas de acero al carbono - Pretul" at bounding box center [178, 71] width 108 height 8
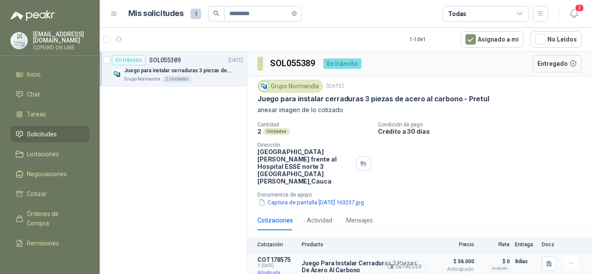
click at [402, 259] on button "Detalles" at bounding box center [405, 267] width 41 height 12
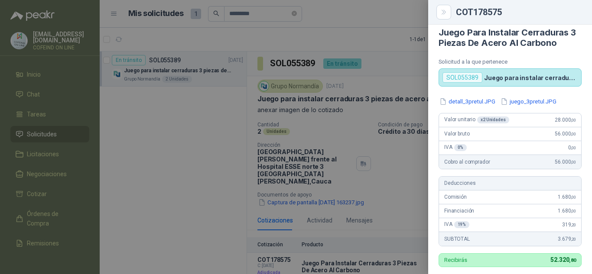
scroll to position [5, 0]
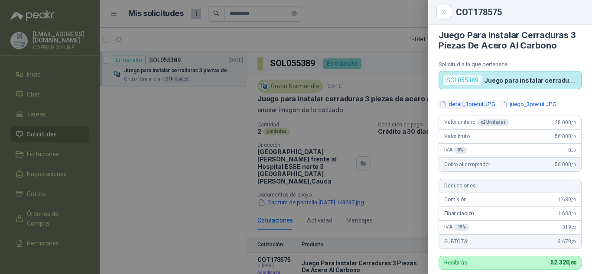
click at [456, 103] on button "detall_3pretul.JPG" at bounding box center [467, 104] width 58 height 9
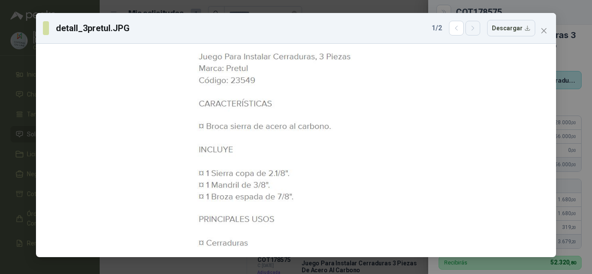
click at [474, 27] on icon "button" at bounding box center [472, 28] width 7 height 7
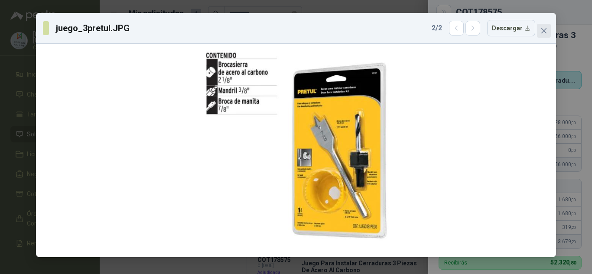
click at [545, 31] on icon "close" at bounding box center [543, 30] width 7 height 7
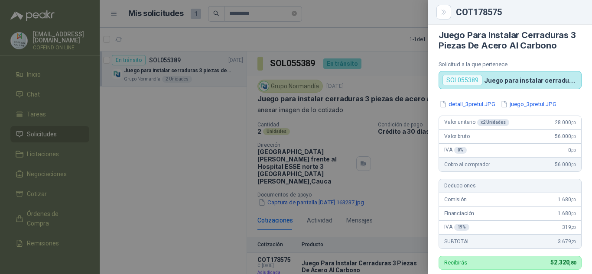
click at [409, 173] on div at bounding box center [296, 137] width 592 height 274
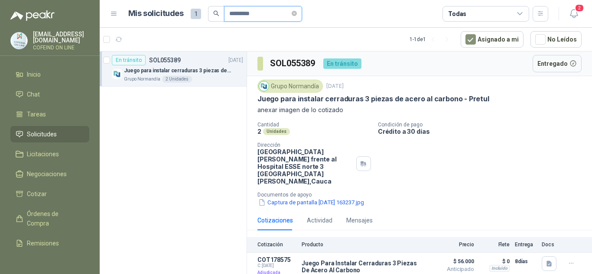
drag, startPoint x: 268, startPoint y: 15, endPoint x: 227, endPoint y: 19, distance: 40.9
click at [227, 19] on span "*********" at bounding box center [263, 14] width 78 height 16
paste input "text"
type input "*********"
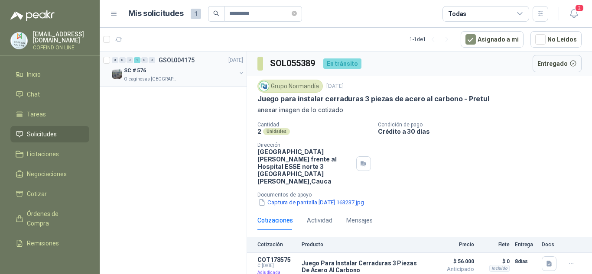
click at [178, 68] on div "SC # 576" at bounding box center [180, 70] width 112 height 10
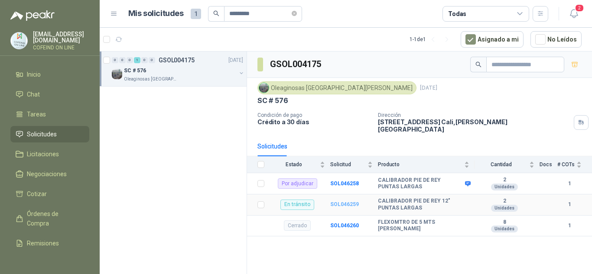
click at [342, 201] on b "SOL046259" at bounding box center [344, 204] width 29 height 6
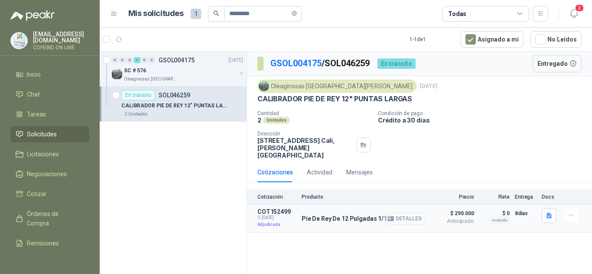
click at [405, 213] on button "Detalles" at bounding box center [405, 219] width 41 height 12
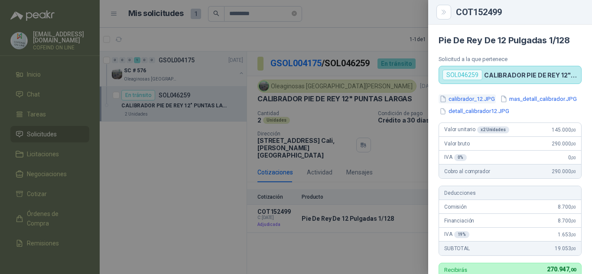
click at [477, 100] on button "calibrador_12.JPG" at bounding box center [466, 98] width 57 height 9
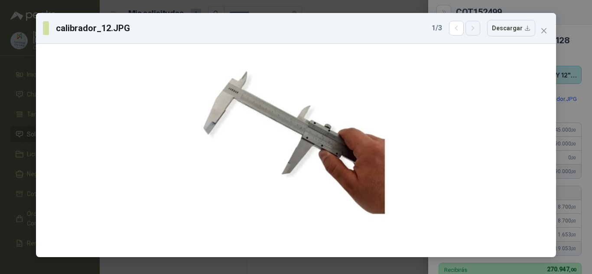
click at [475, 28] on icon "button" at bounding box center [472, 28] width 7 height 7
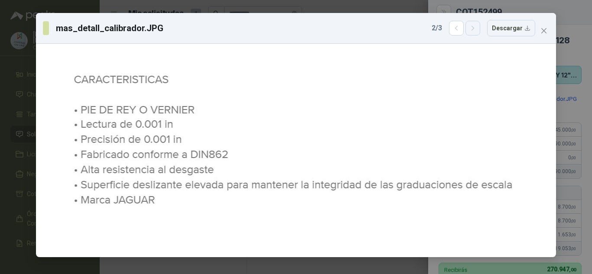
click at [475, 28] on icon "button" at bounding box center [472, 28] width 7 height 7
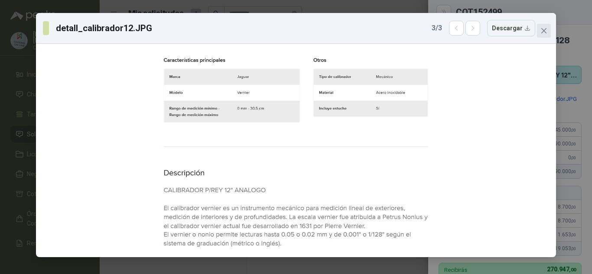
click at [542, 34] on icon "close" at bounding box center [543, 30] width 7 height 7
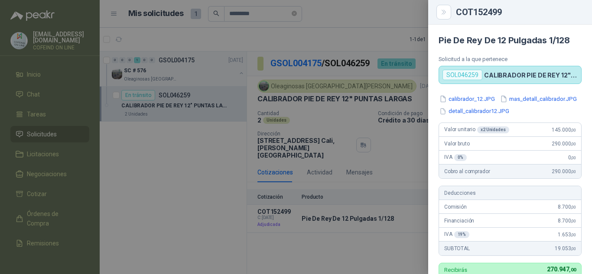
click at [408, 159] on div at bounding box center [296, 137] width 592 height 274
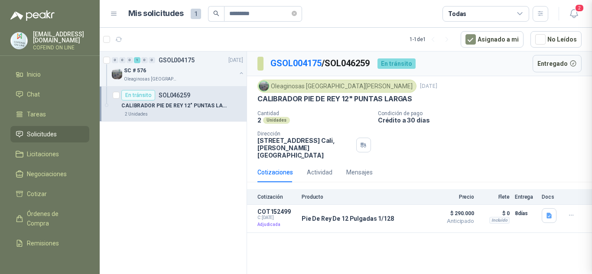
scroll to position [265, 0]
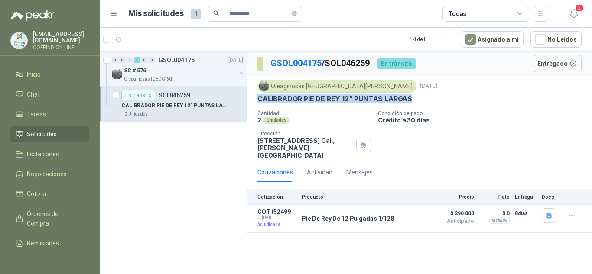
drag, startPoint x: 426, startPoint y: 98, endPoint x: 258, endPoint y: 97, distance: 168.1
click at [258, 97] on div "CALIBRADOR PIE DE REY 12" PUNTAS LARGAS" at bounding box center [419, 98] width 324 height 9
copy p "CALIBRADOR PIE DE REY 12" PUNTAS LARGAS"
click at [404, 213] on button "Detalles" at bounding box center [405, 219] width 41 height 12
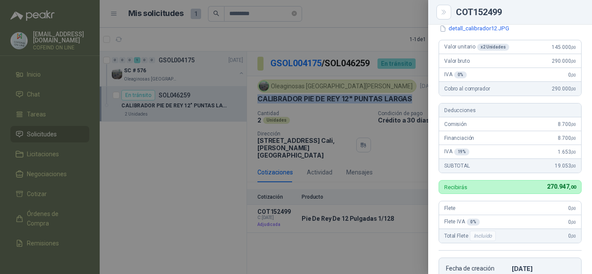
scroll to position [0, 0]
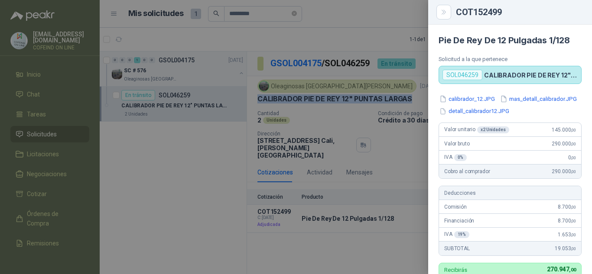
click at [474, 98] on button "calibrador_12.JPG" at bounding box center [466, 98] width 57 height 9
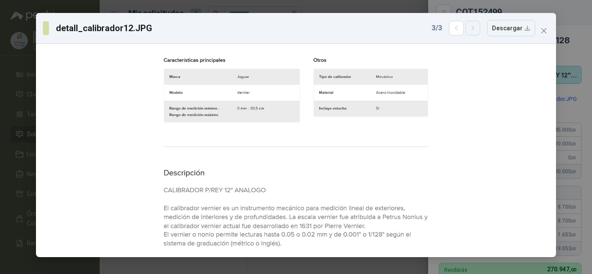
click at [476, 32] on icon "button" at bounding box center [472, 28] width 7 height 7
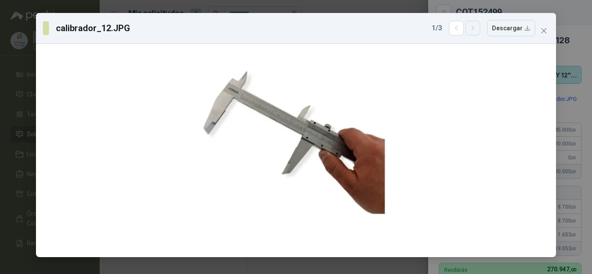
click at [475, 27] on icon "button" at bounding box center [472, 28] width 7 height 7
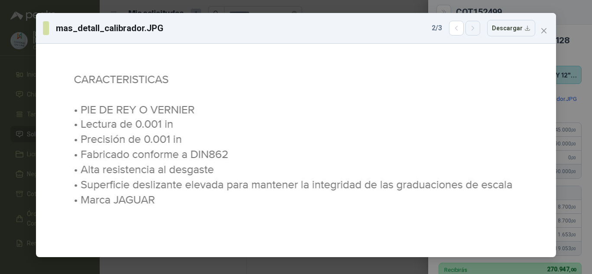
click at [475, 27] on icon "button" at bounding box center [472, 28] width 7 height 7
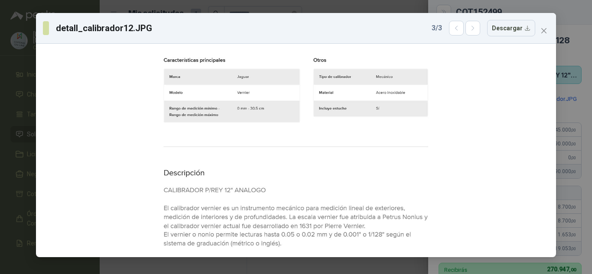
click at [541, 31] on icon "close" at bounding box center [543, 30] width 7 height 7
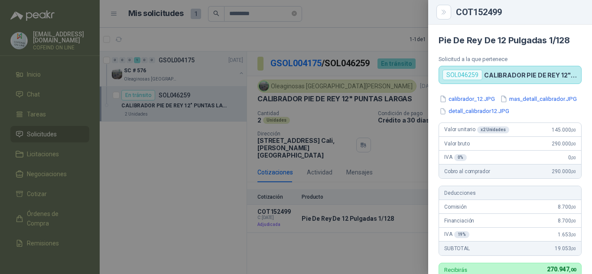
drag, startPoint x: 205, startPoint y: 150, endPoint x: 242, endPoint y: 57, distance: 100.2
click at [205, 143] on div at bounding box center [296, 137] width 592 height 274
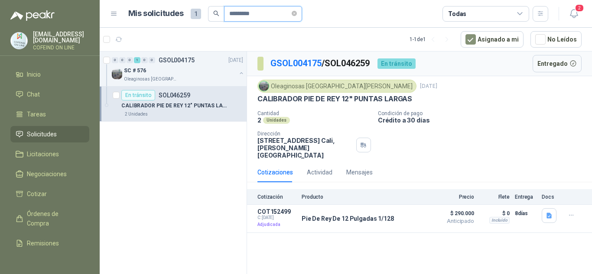
drag, startPoint x: 268, startPoint y: 16, endPoint x: 209, endPoint y: 13, distance: 59.0
click at [209, 13] on span "*********" at bounding box center [255, 14] width 94 height 16
drag, startPoint x: 329, startPoint y: 62, endPoint x: 374, endPoint y: 73, distance: 46.3
click at [374, 73] on div "GSOL004175 / SOL046259 En tránsito Entregado" at bounding box center [419, 64] width 345 height 25
copy p "SOL046259"
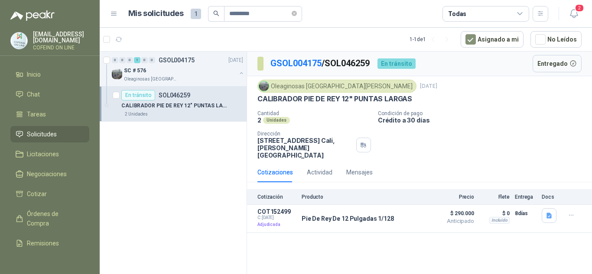
click at [196, 159] on div "0 0 0 1 0 0 GSOL004175 17/06/25 SC # 576 Oleaginosas San Fernando En tránsito S…" at bounding box center [173, 165] width 147 height 226
drag, startPoint x: 265, startPoint y: 10, endPoint x: 224, endPoint y: 9, distance: 41.6
click at [224, 9] on span "*********" at bounding box center [263, 14] width 78 height 16
paste input "text"
type input "*********"
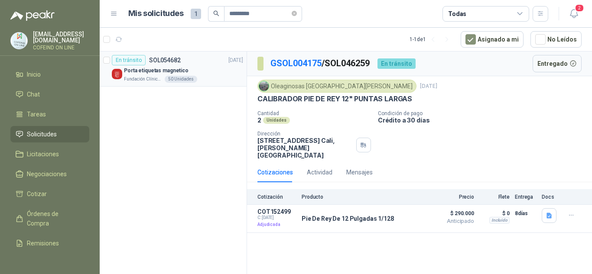
click at [162, 75] on div "Porta etiquetas magnetico" at bounding box center [183, 70] width 119 height 10
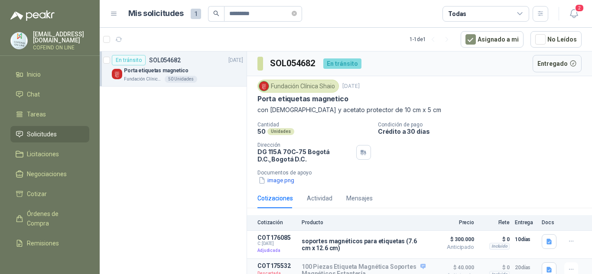
scroll to position [28, 0]
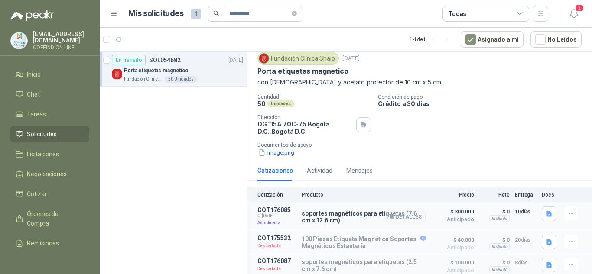
click at [403, 219] on button "Detalles" at bounding box center [405, 217] width 41 height 12
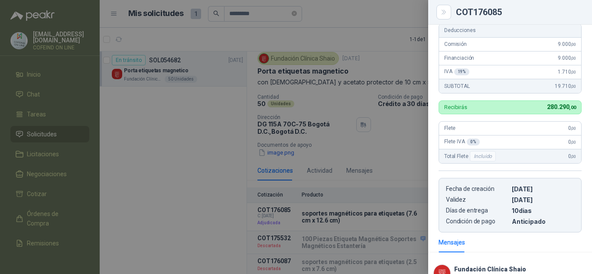
scroll to position [0, 0]
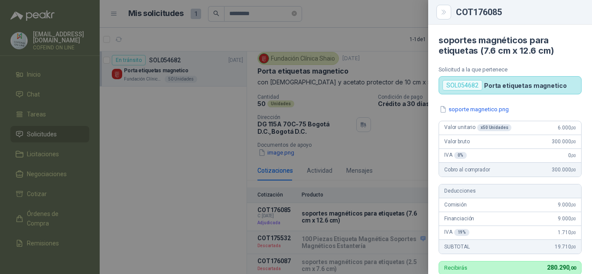
drag, startPoint x: 582, startPoint y: 48, endPoint x: 414, endPoint y: 135, distance: 189.7
click at [414, 135] on div at bounding box center [296, 137] width 592 height 274
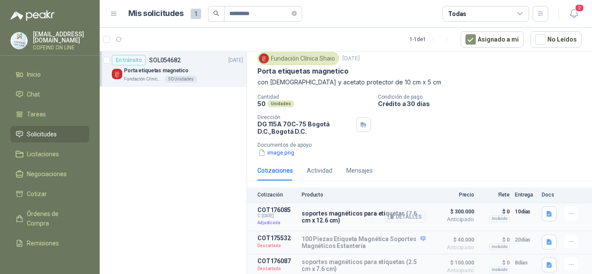
click at [406, 218] on button "Detalles" at bounding box center [405, 217] width 41 height 12
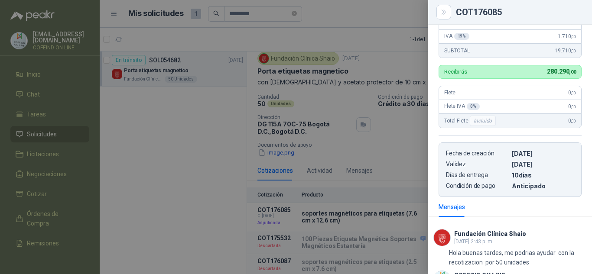
scroll to position [62, 0]
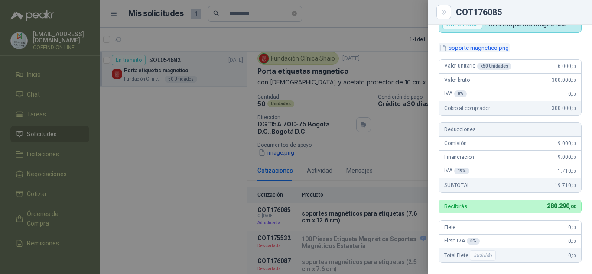
click at [479, 52] on button "soporte magnetico.png" at bounding box center [473, 47] width 71 height 9
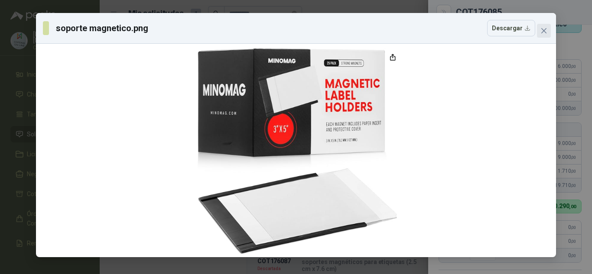
click at [548, 33] on span "Close" at bounding box center [544, 30] width 14 height 7
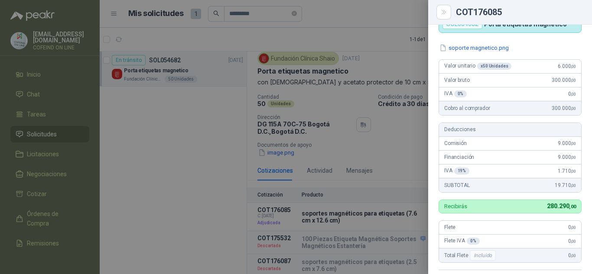
click at [370, 161] on div at bounding box center [296, 137] width 592 height 274
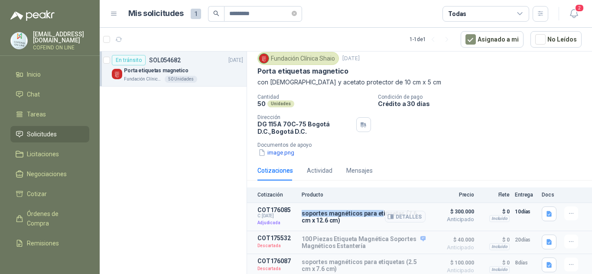
drag, startPoint x: 300, startPoint y: 211, endPoint x: 378, endPoint y: 211, distance: 78.0
click at [378, 211] on article "COT176085 C: 04/09/2025 Adjudicada soportes magnéticos para etiquetas (7.6 cm x…" at bounding box center [419, 217] width 345 height 28
copy p "soportes magnéticos para et"
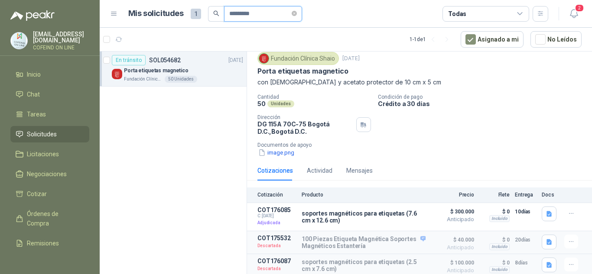
drag, startPoint x: 266, startPoint y: 13, endPoint x: 221, endPoint y: 21, distance: 46.2
click at [221, 21] on span "*********" at bounding box center [255, 14] width 94 height 16
paste input "text"
type input "*********"
click at [186, 65] on div "Trampa Ratones Humanitaria Jaula Captura" at bounding box center [183, 70] width 119 height 10
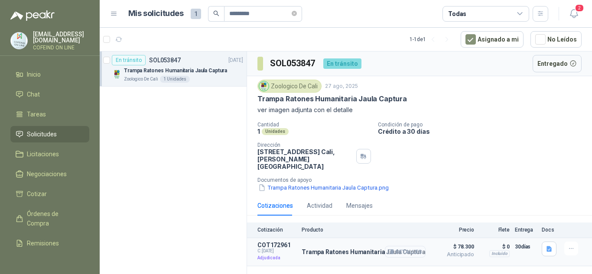
click at [409, 246] on button "Detalles" at bounding box center [405, 252] width 41 height 12
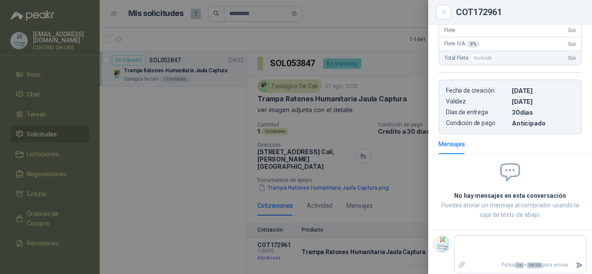
scroll to position [276, 0]
